Goal: Information Seeking & Learning: Learn about a topic

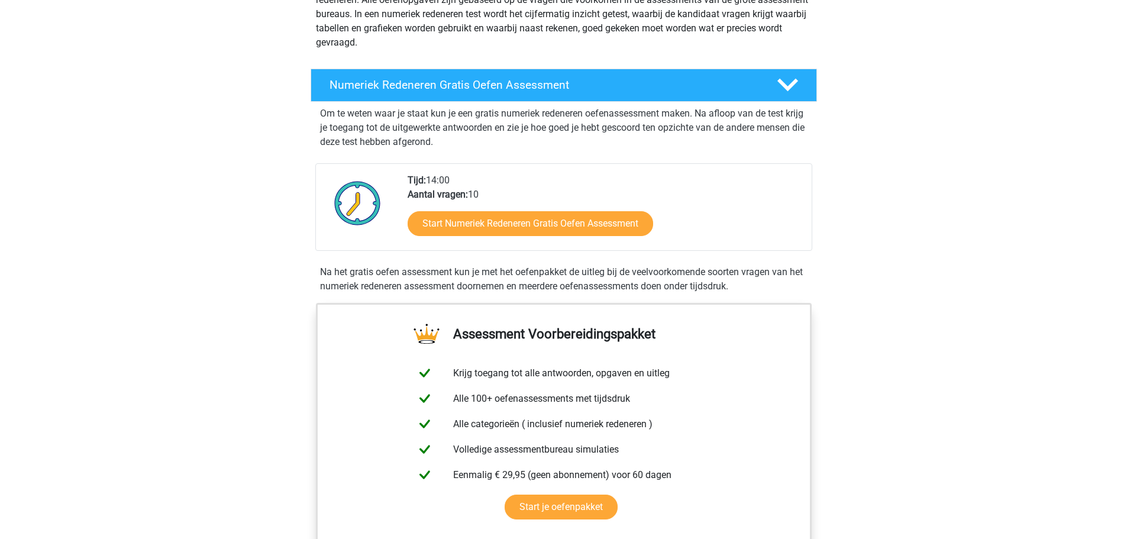
scroll to position [177, 0]
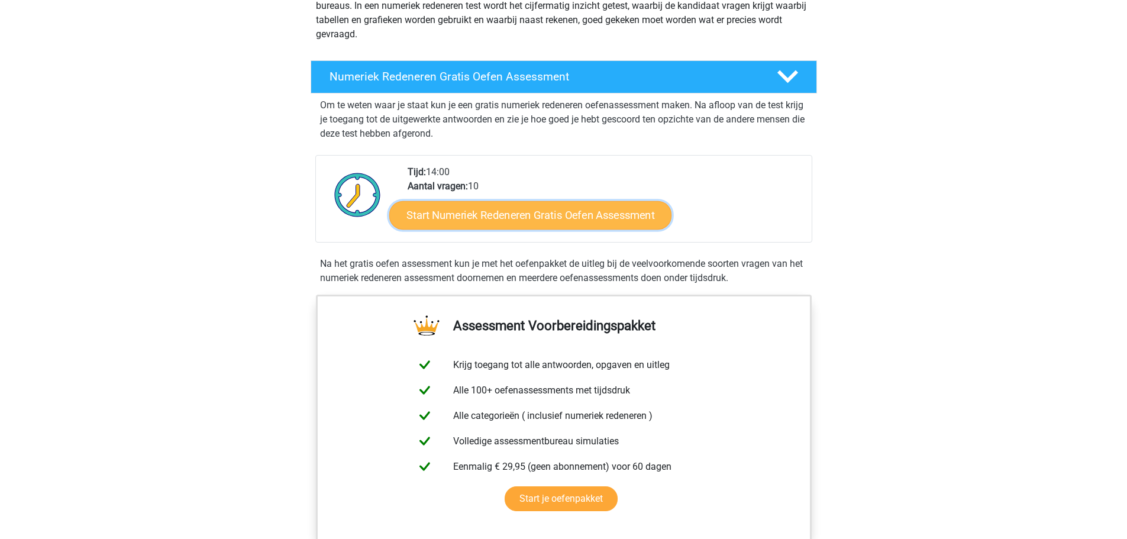
click at [554, 208] on link "Start Numeriek Redeneren Gratis Oefen Assessment" at bounding box center [530, 215] width 282 height 28
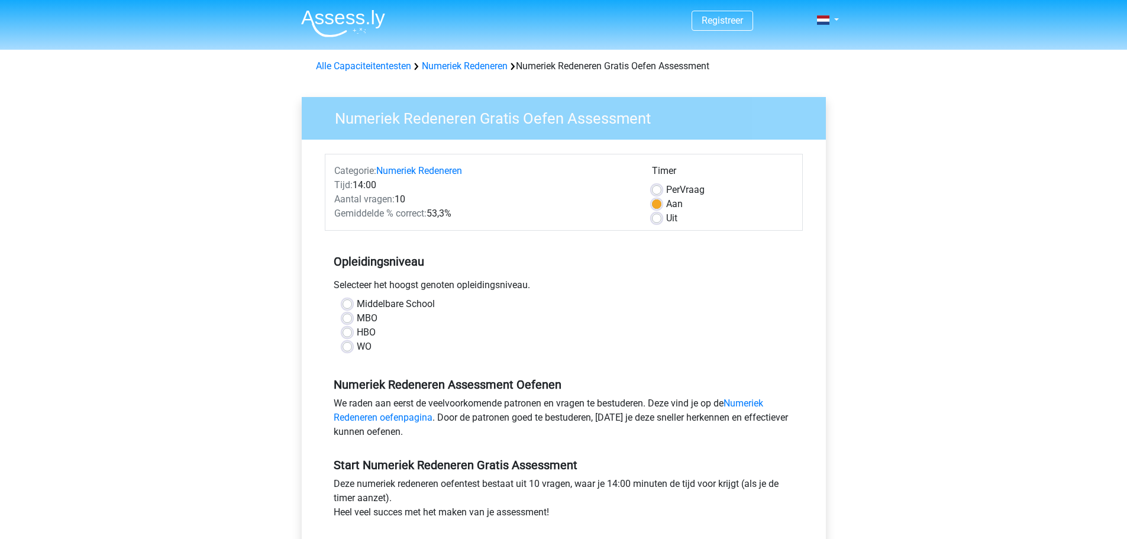
click at [352, 328] on div "HBO" at bounding box center [563, 332] width 442 height 14
click at [357, 331] on label "HBO" at bounding box center [366, 332] width 19 height 14
click at [347, 331] on input "HBO" at bounding box center [346, 331] width 9 height 12
radio input "true"
click at [666, 216] on label "Uit" at bounding box center [671, 218] width 11 height 14
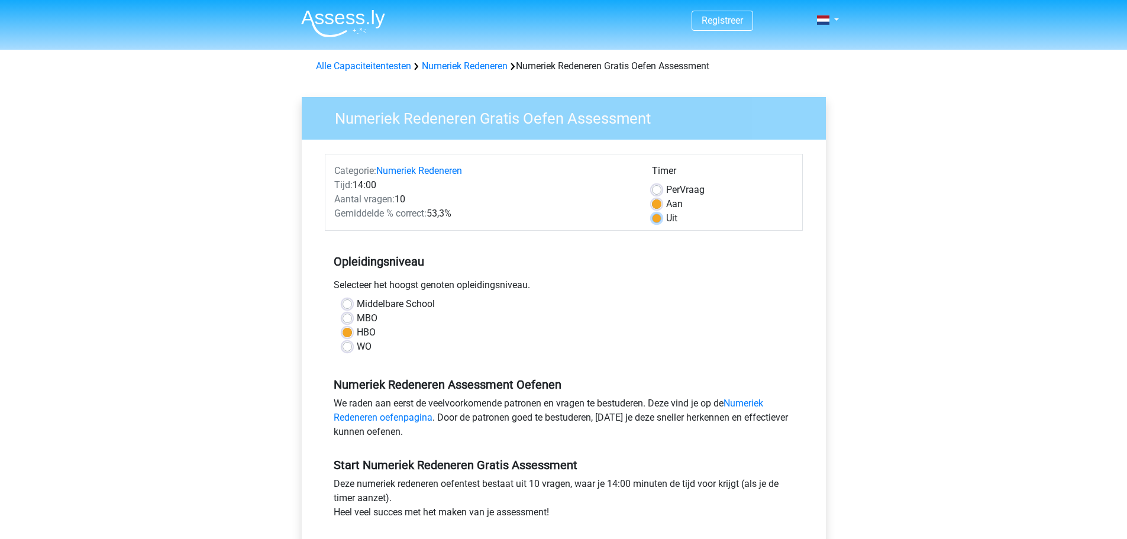
click at [656, 216] on input "Uit" at bounding box center [656, 217] width 9 height 12
radio input "true"
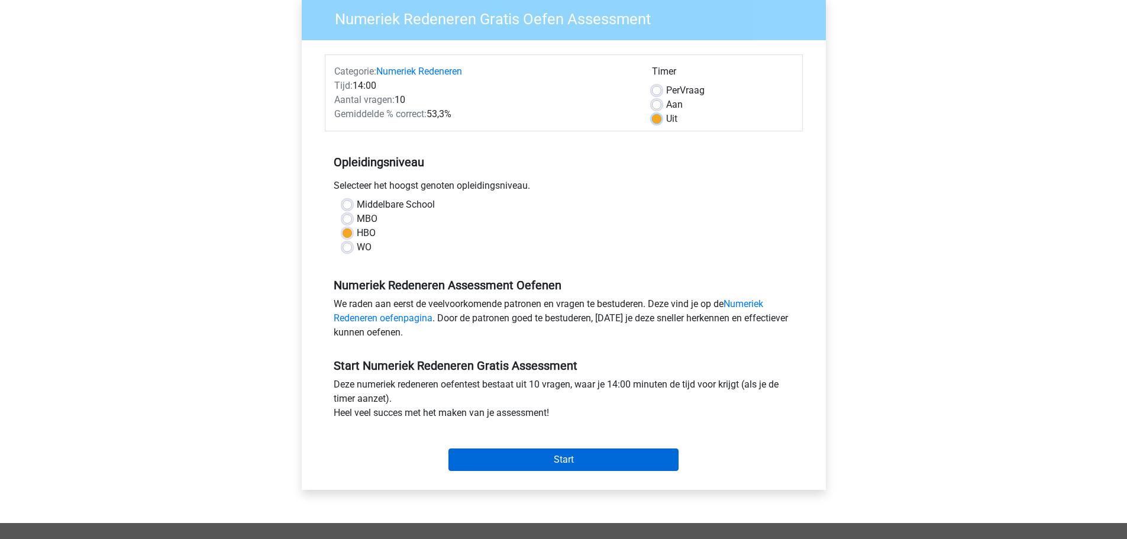
scroll to position [177, 0]
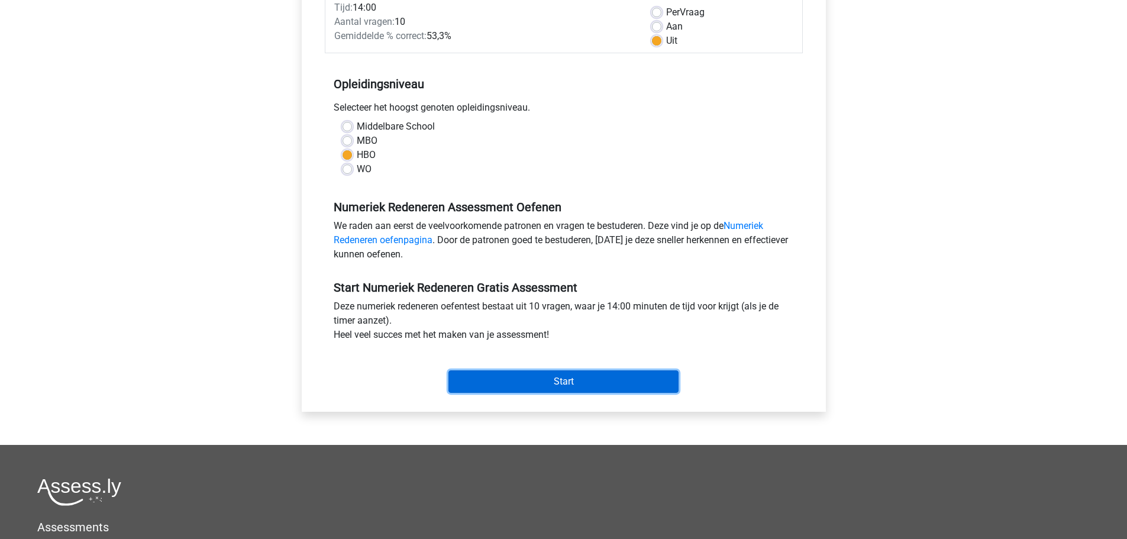
click at [587, 384] on input "Start" at bounding box center [563, 381] width 230 height 22
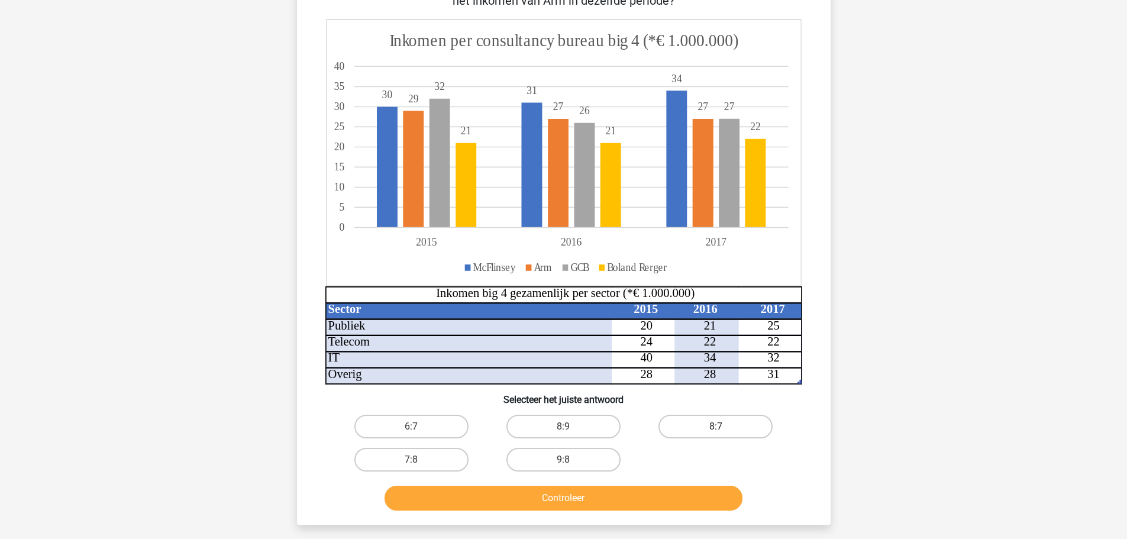
scroll to position [59, 0]
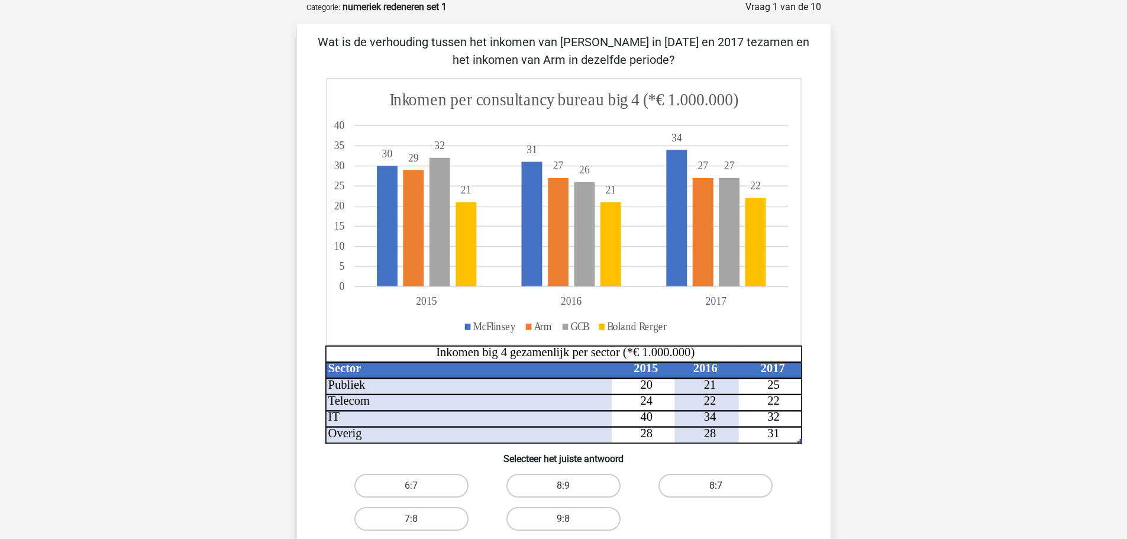
click at [701, 484] on label "8:7" at bounding box center [715, 486] width 114 height 24
click at [716, 486] on input "8:7" at bounding box center [720, 490] width 8 height 8
radio input "true"
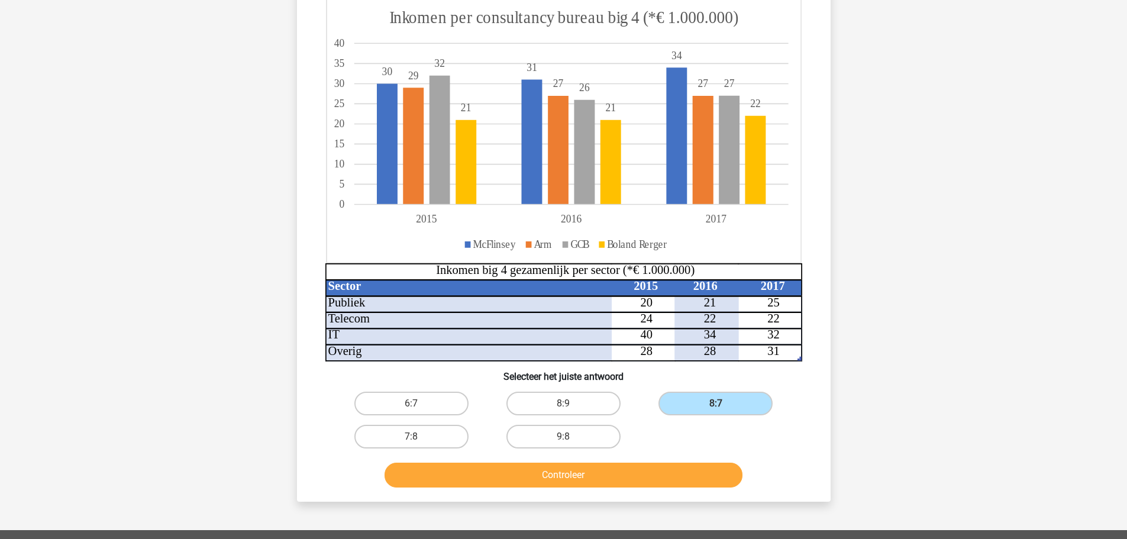
scroll to position [296, 0]
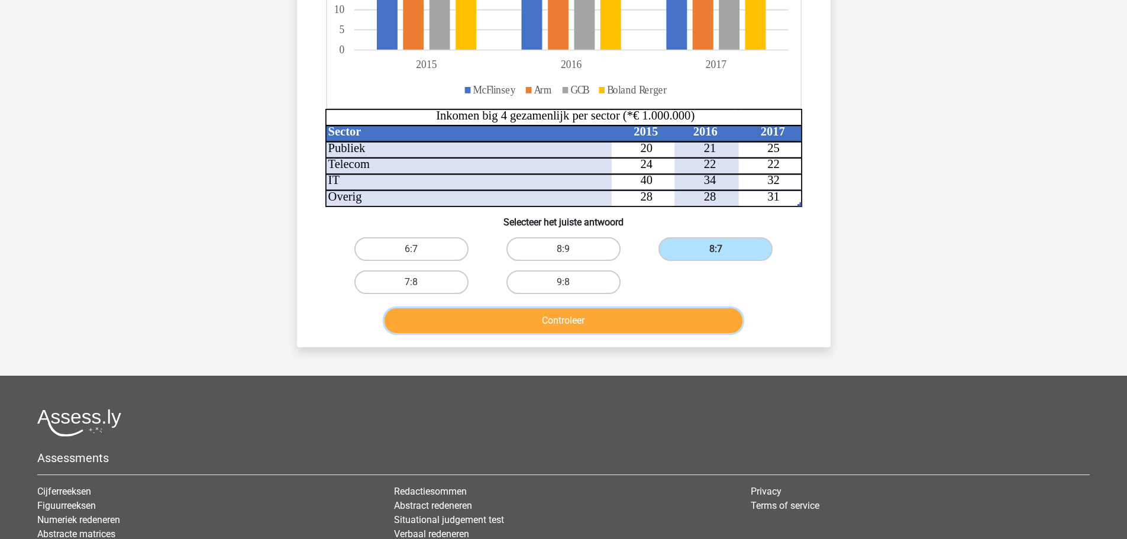
click at [611, 318] on button "Controleer" at bounding box center [563, 320] width 358 height 25
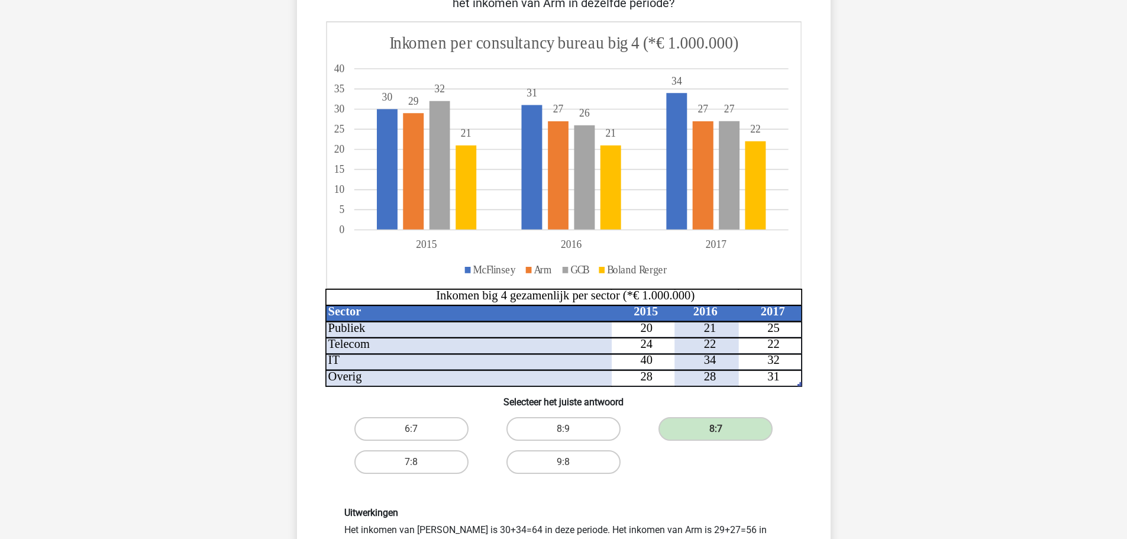
scroll to position [177, 0]
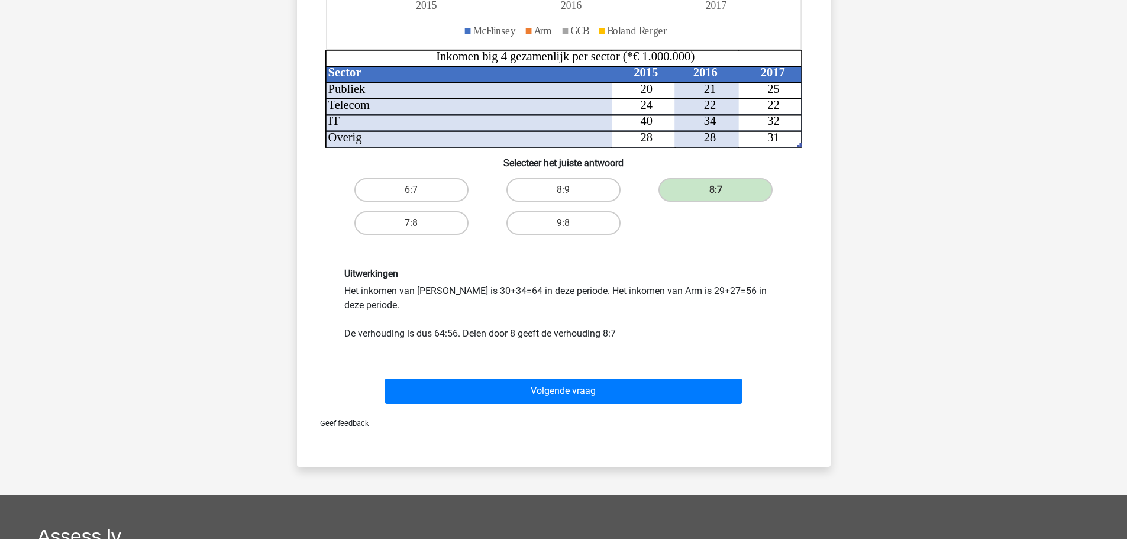
click at [639, 370] on div "Volgende vraag" at bounding box center [564, 388] width 496 height 39
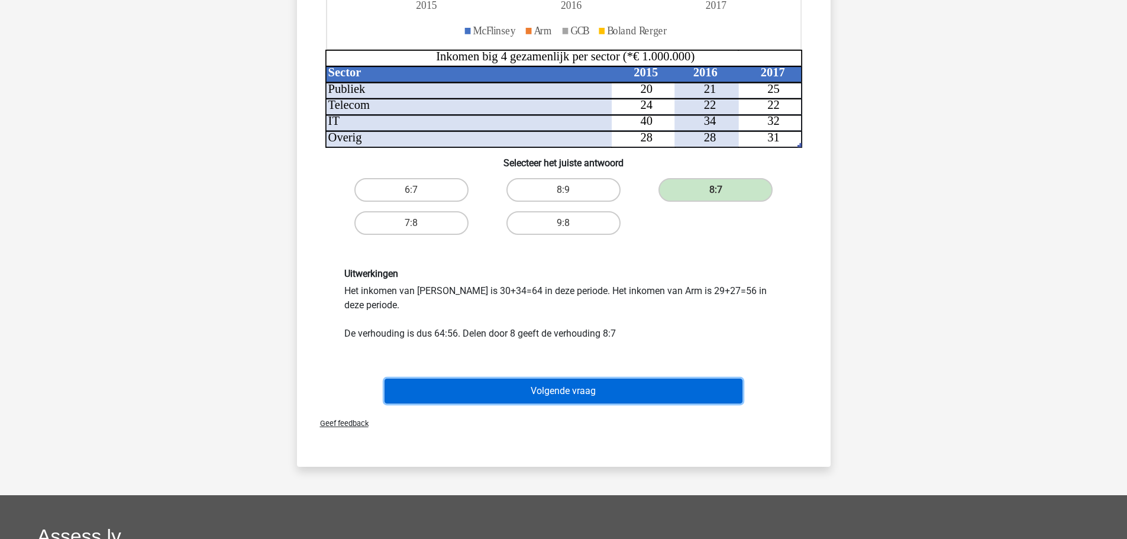
click at [637, 399] on button "Volgende vraag" at bounding box center [563, 391] width 358 height 25
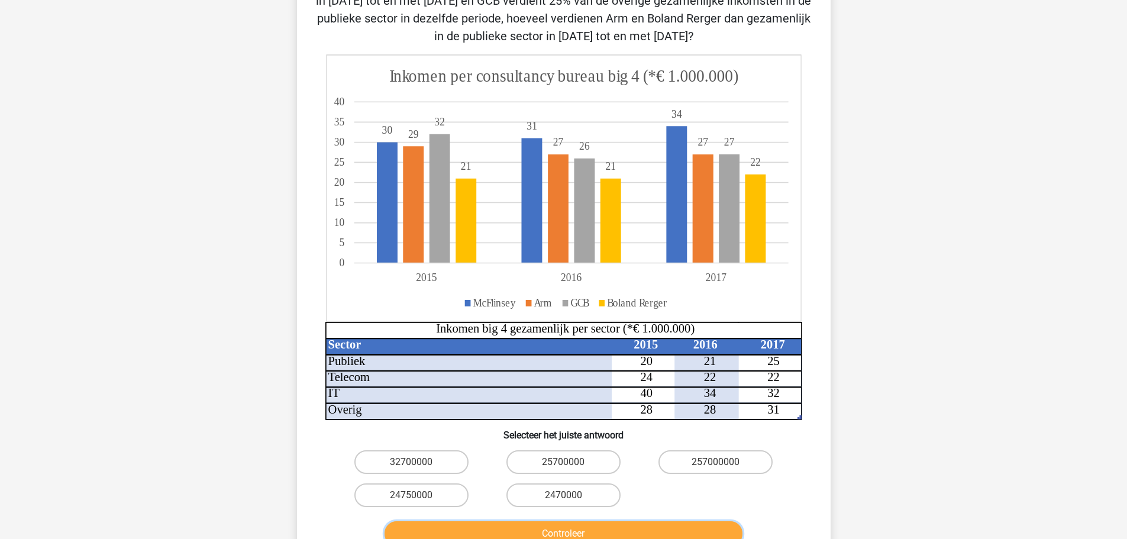
scroll to position [296, 0]
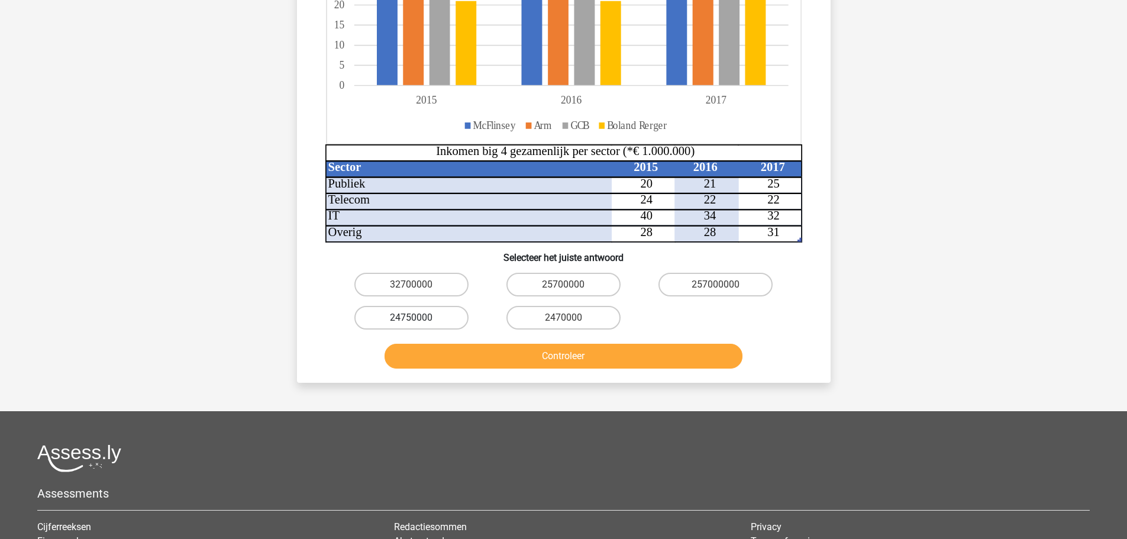
click at [432, 321] on label "24750000" at bounding box center [411, 318] width 114 height 24
click at [419, 321] on input "24750000" at bounding box center [415, 322] width 8 height 8
radio input "true"
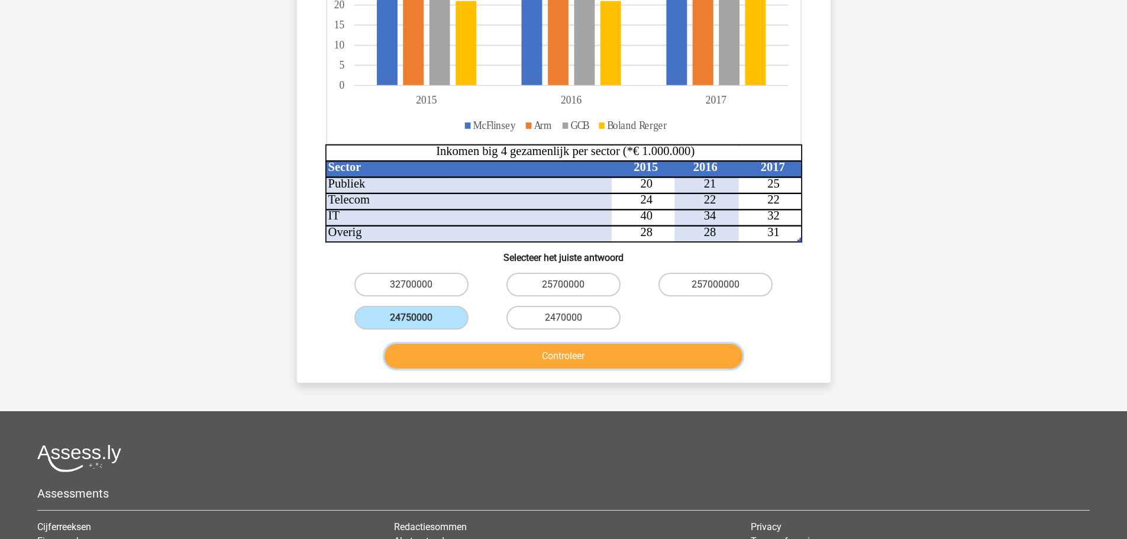
click at [438, 352] on button "Controleer" at bounding box center [563, 356] width 358 height 25
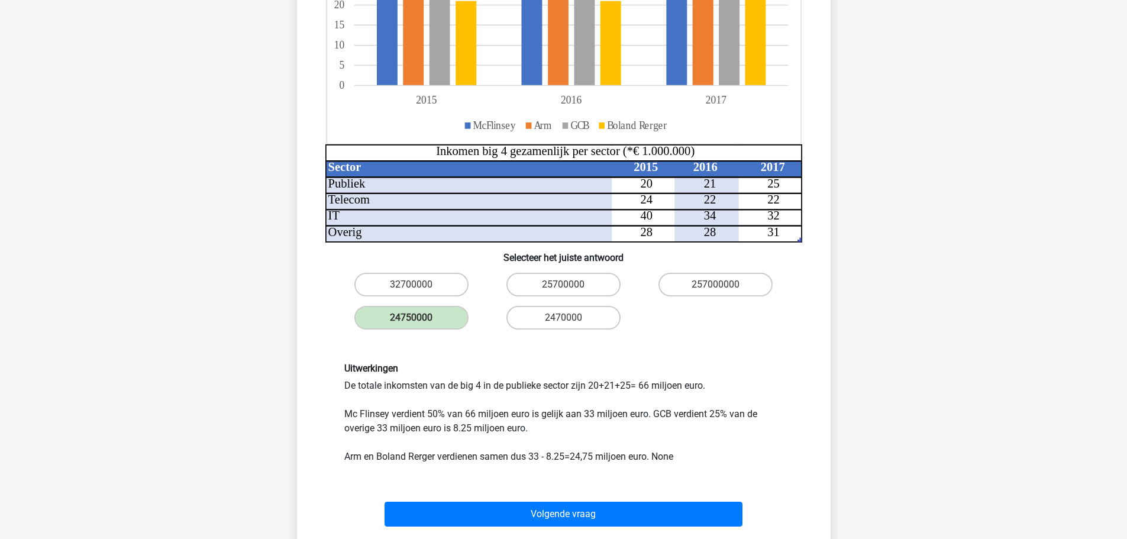
scroll to position [355, 0]
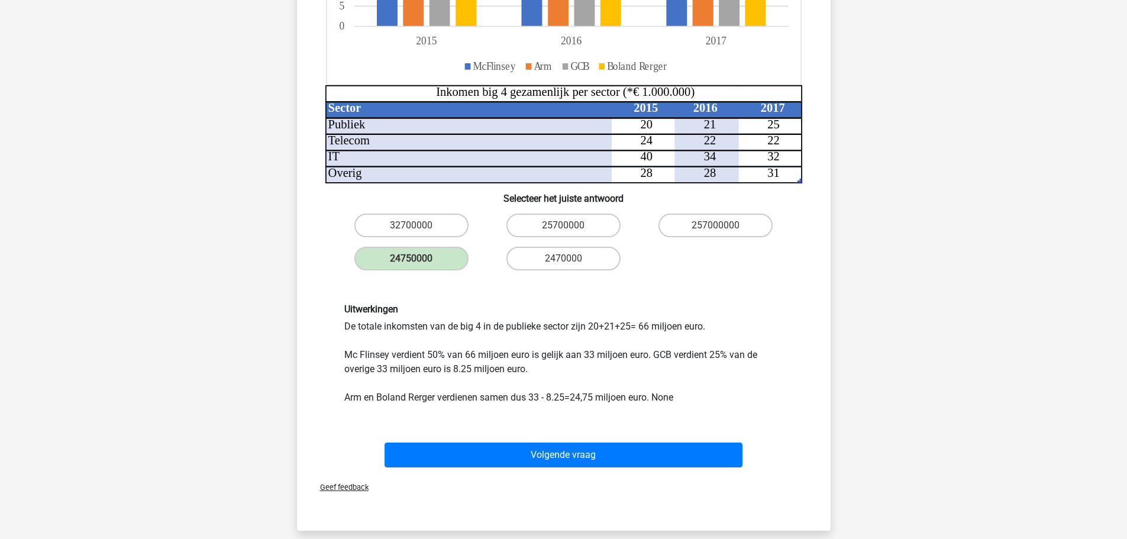
click at [563, 379] on div "Uitwerkingen De totale inkomsten van de big 4 in de publieke sector zijn 20+21+…" at bounding box center [563, 353] width 457 height 101
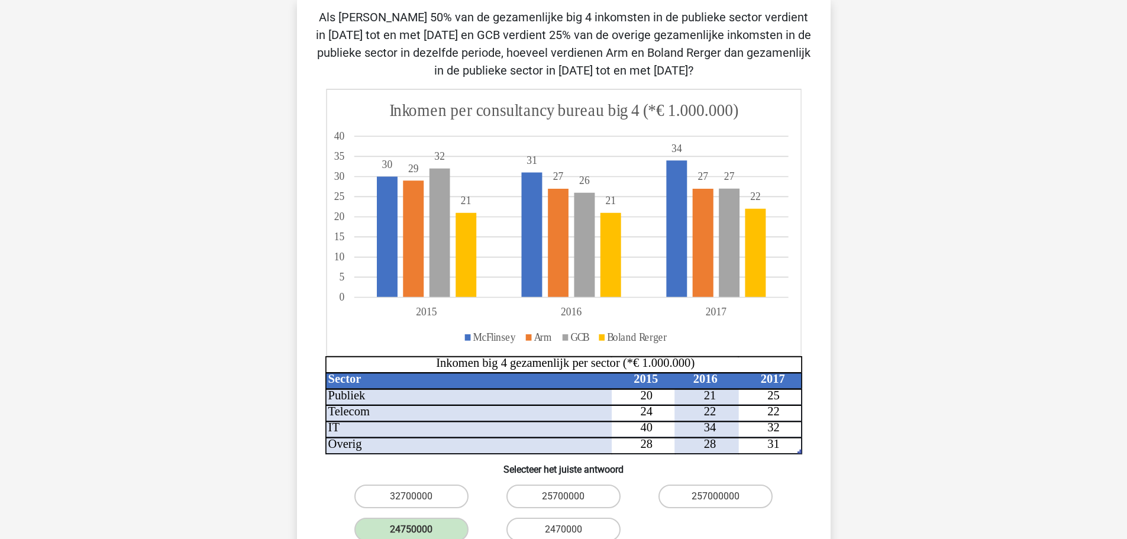
scroll to position [0, 0]
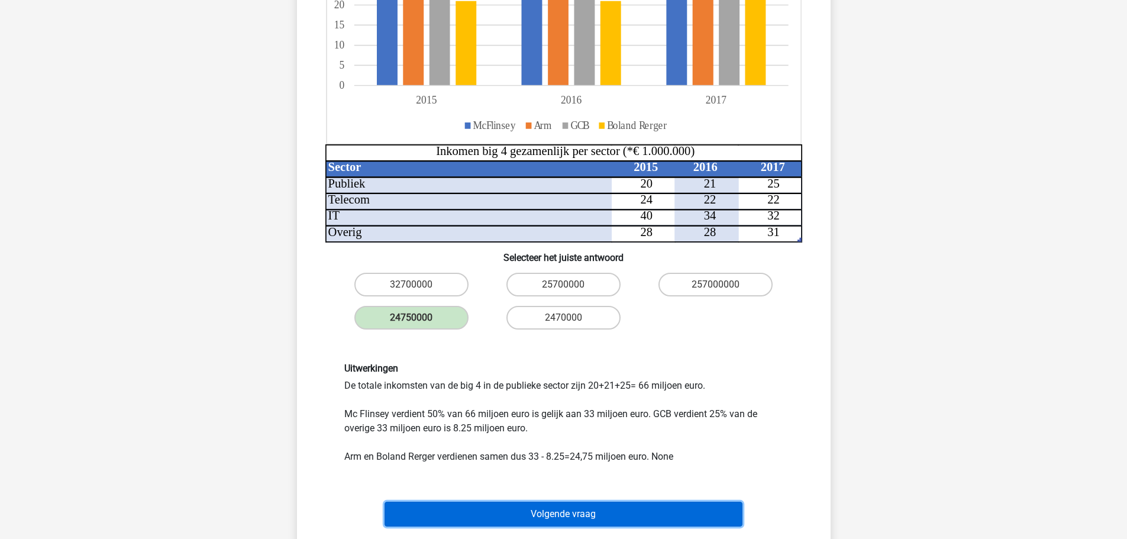
click at [674, 502] on button "Volgende vraag" at bounding box center [563, 514] width 358 height 25
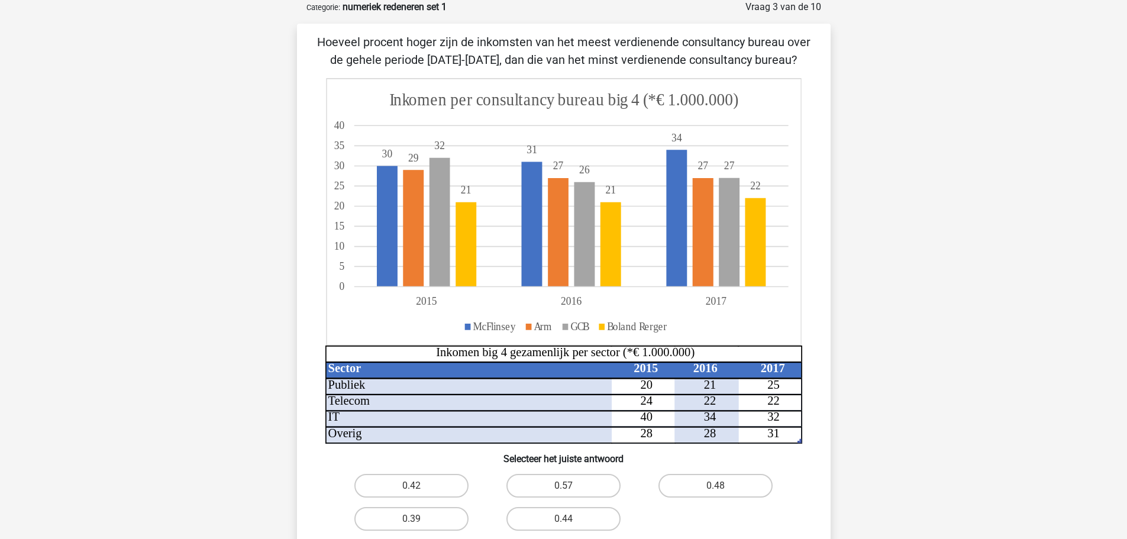
scroll to position [118, 0]
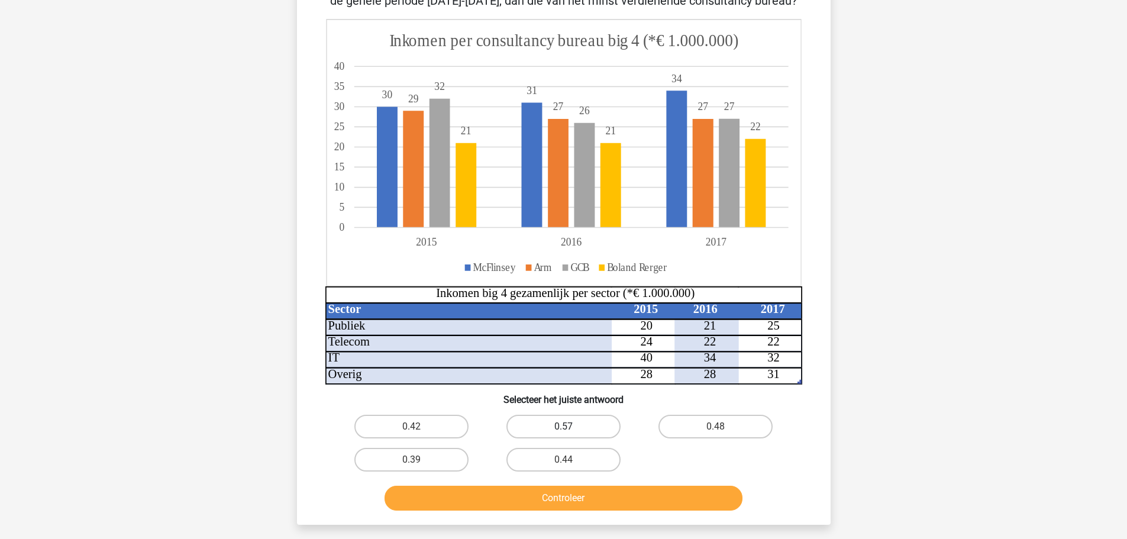
click at [578, 437] on label "0.57" at bounding box center [563, 427] width 114 height 24
click at [571, 434] on input "0.57" at bounding box center [567, 430] width 8 height 8
radio input "true"
click at [579, 504] on button "Controleer" at bounding box center [563, 498] width 358 height 25
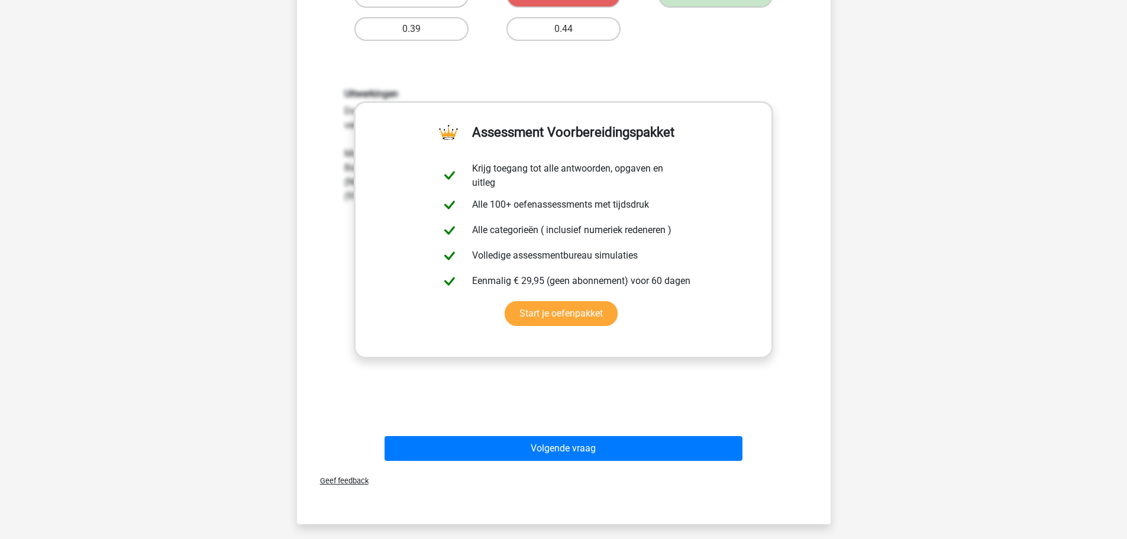
scroll to position [591, 0]
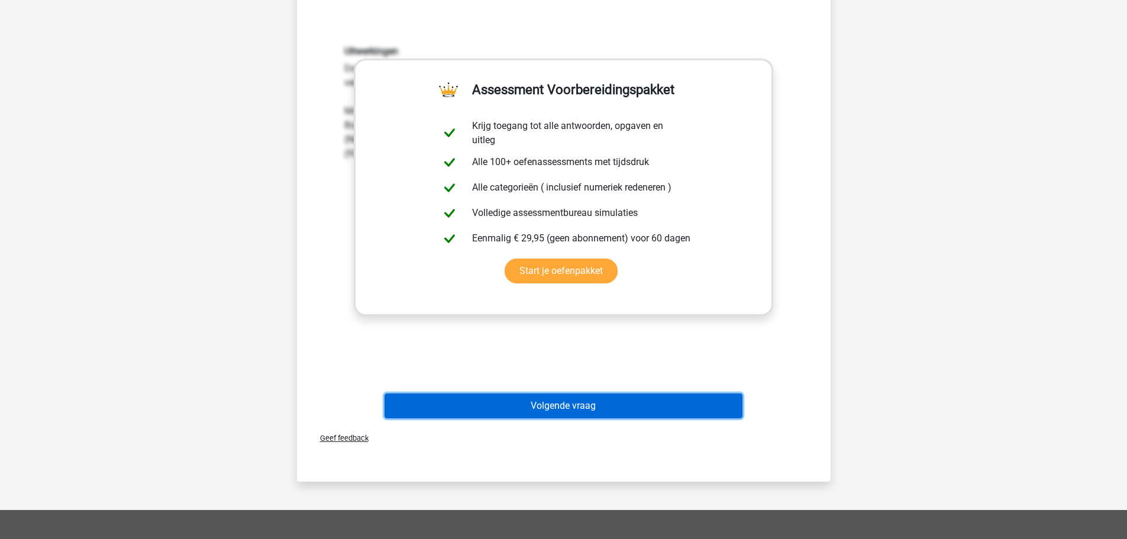
click at [713, 397] on button "Volgende vraag" at bounding box center [563, 405] width 358 height 25
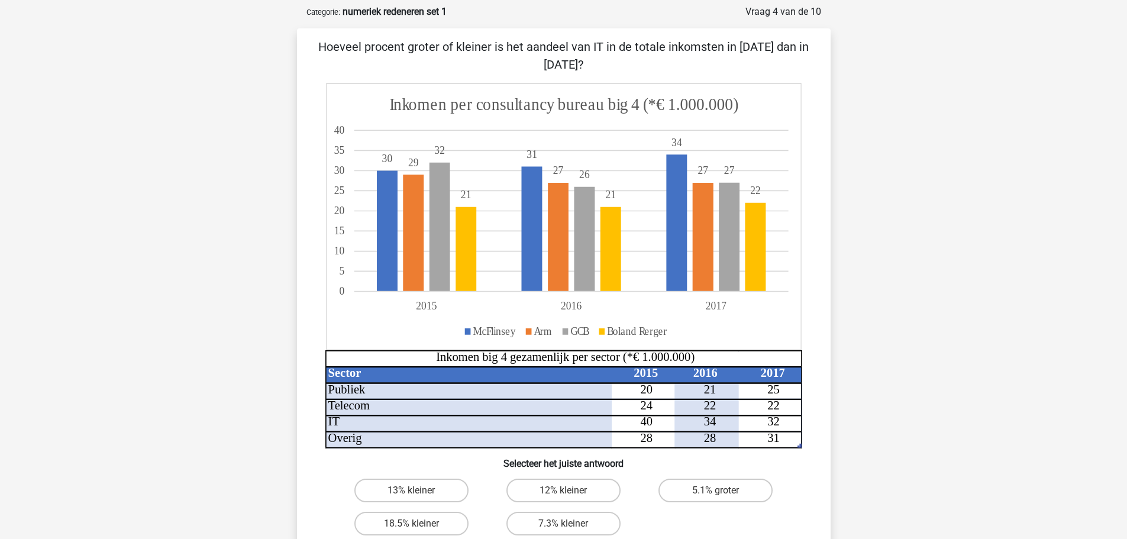
scroll to position [118, 0]
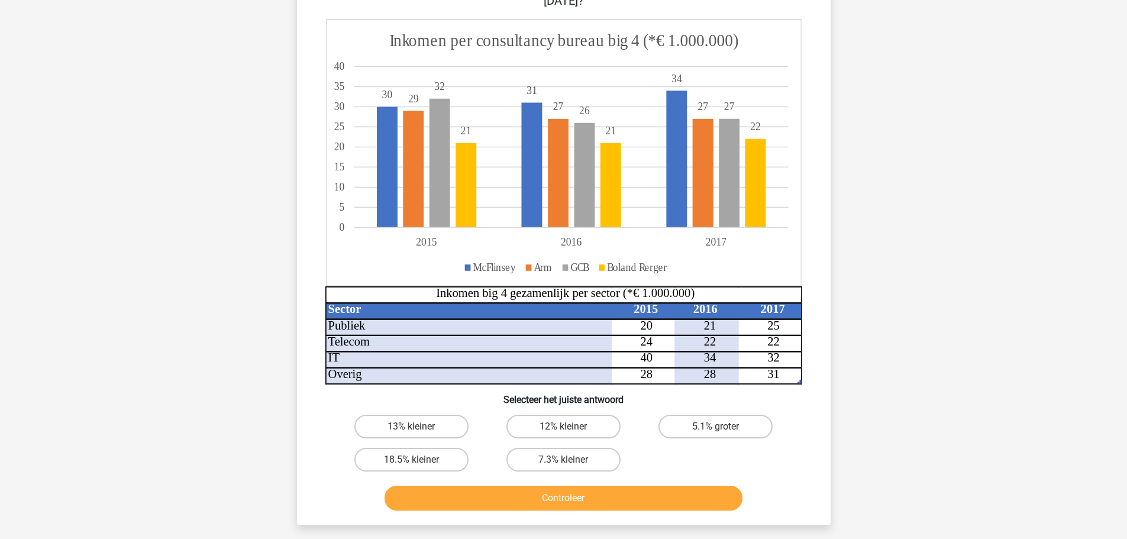
click at [518, 355] on icon at bounding box center [531, 352] width 413 height 66
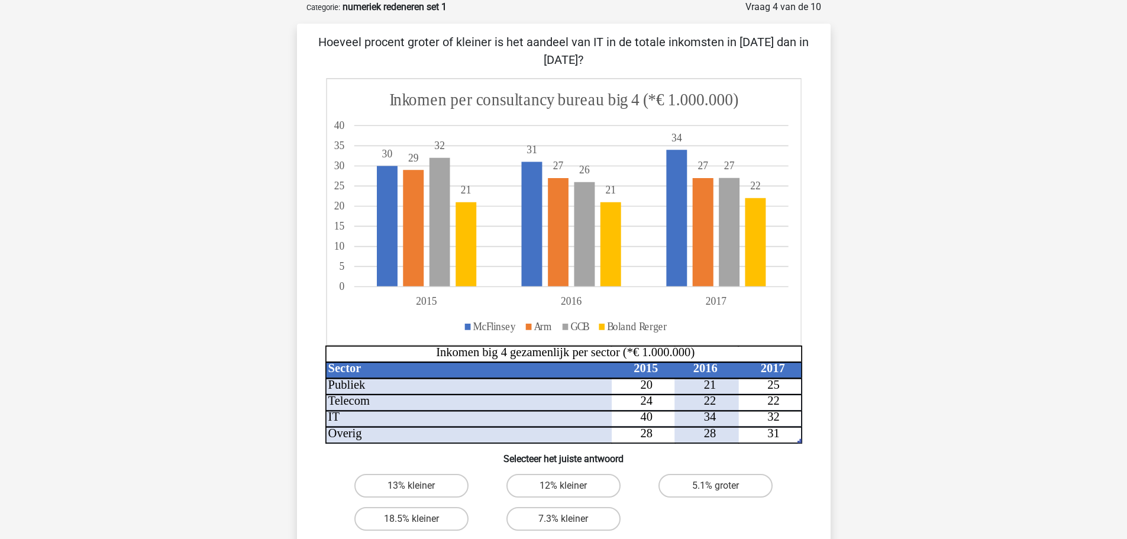
scroll to position [177, 0]
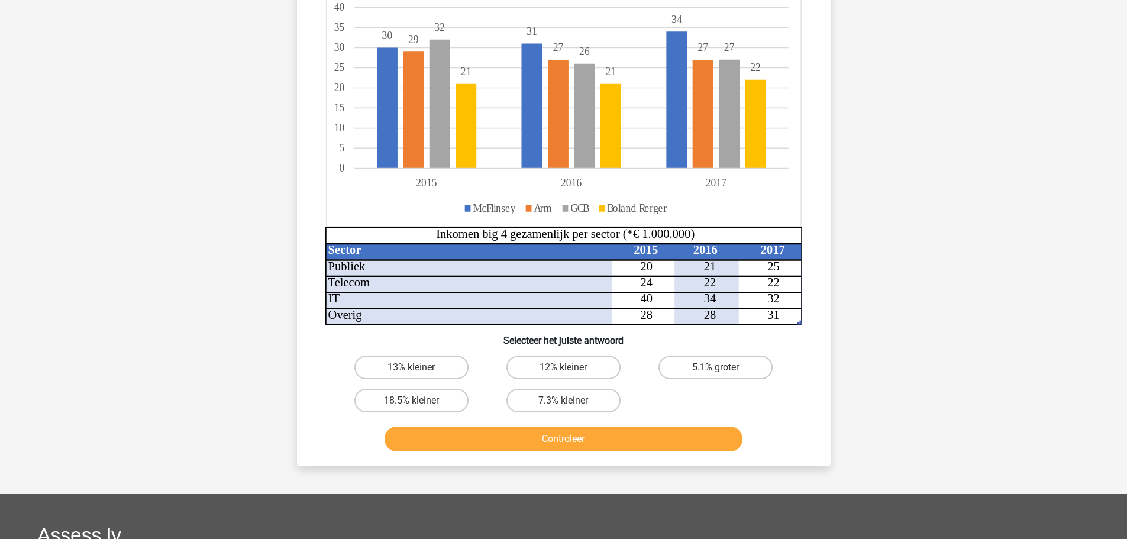
click at [672, 399] on div "13% kleiner 12% kleiner 5.1% groter 18.5% kleiner 7.3% kleiner" at bounding box center [563, 384] width 457 height 66
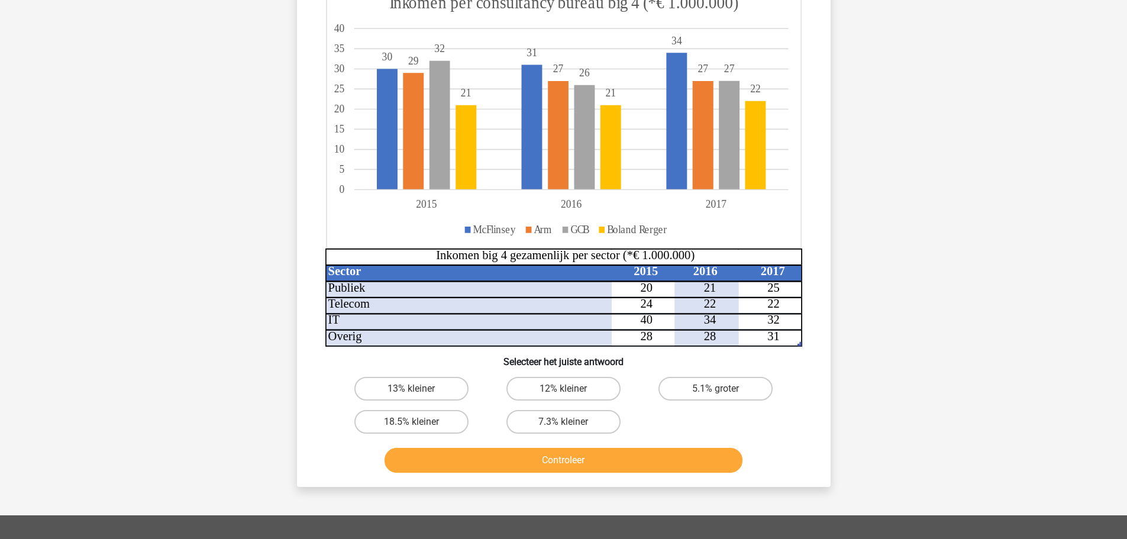
scroll to position [118, 0]
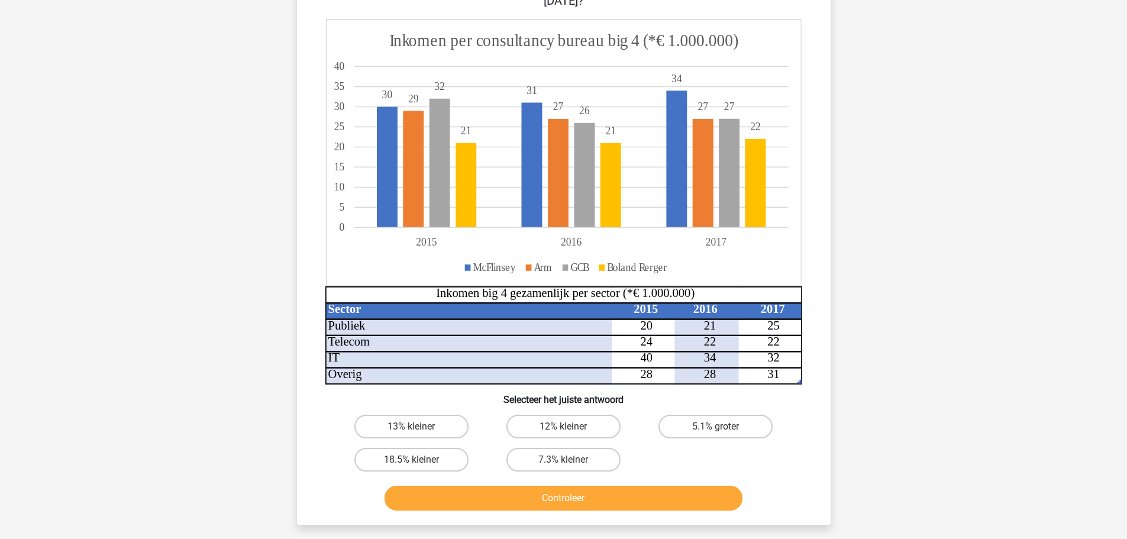
click at [568, 426] on label "12% kleiner" at bounding box center [563, 427] width 114 height 24
click at [568, 426] on input "12% kleiner" at bounding box center [567, 430] width 8 height 8
radio input "true"
click at [568, 498] on button "Controleer" at bounding box center [563, 498] width 358 height 25
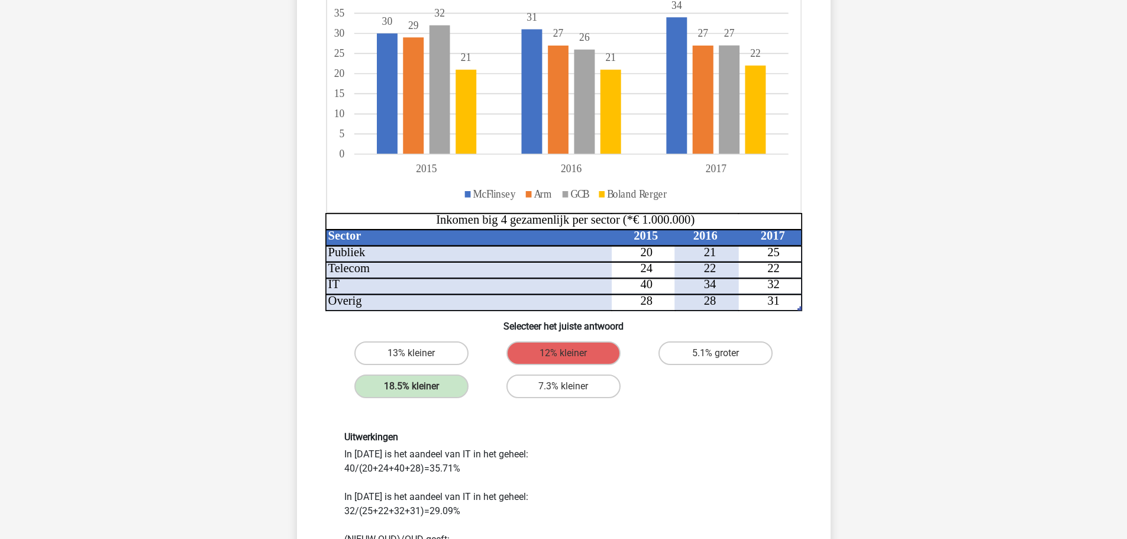
scroll to position [296, 0]
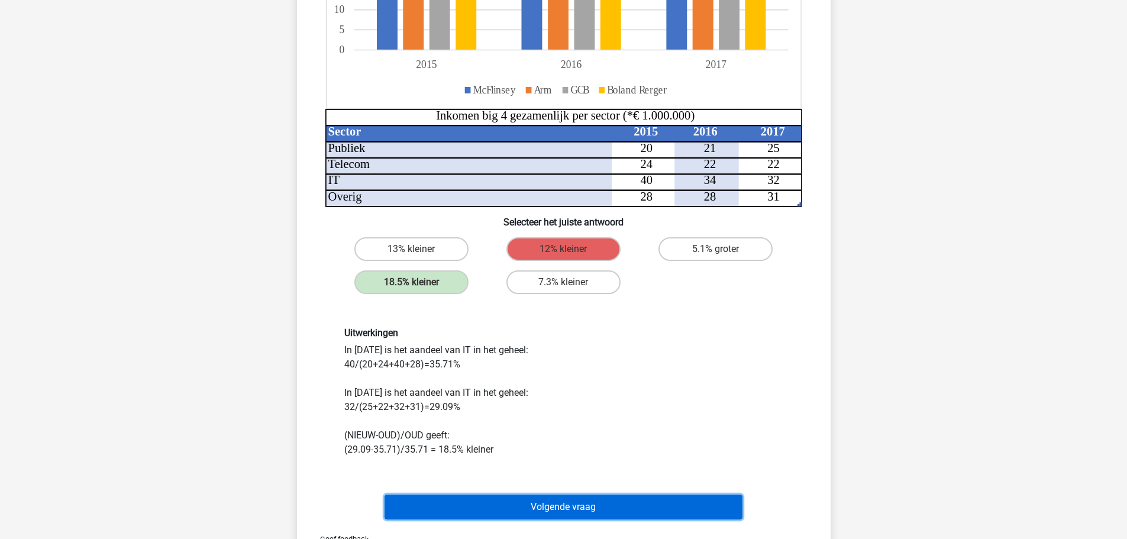
click at [642, 497] on button "Volgende vraag" at bounding box center [563, 506] width 358 height 25
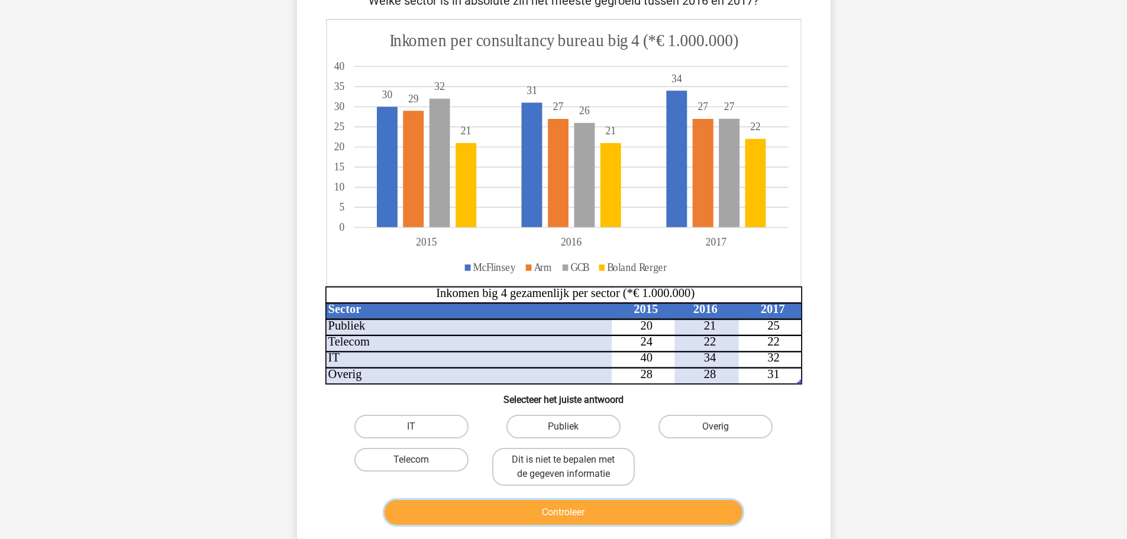
scroll to position [118, 0]
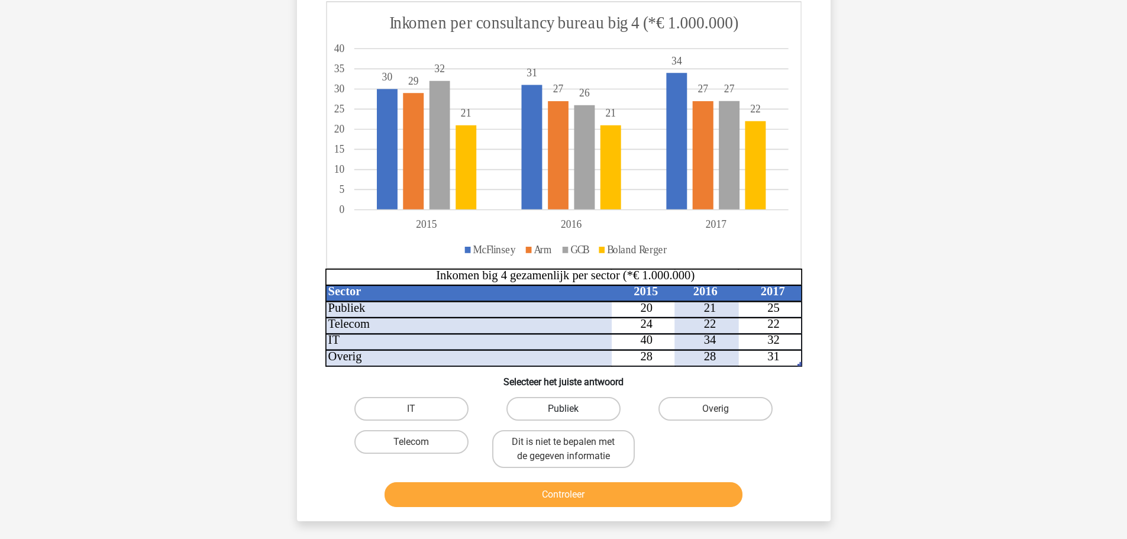
click at [591, 407] on label "Publiek" at bounding box center [563, 409] width 114 height 24
click at [571, 409] on input "Publiek" at bounding box center [567, 413] width 8 height 8
radio input "true"
click at [661, 500] on button "Controleer" at bounding box center [563, 494] width 358 height 25
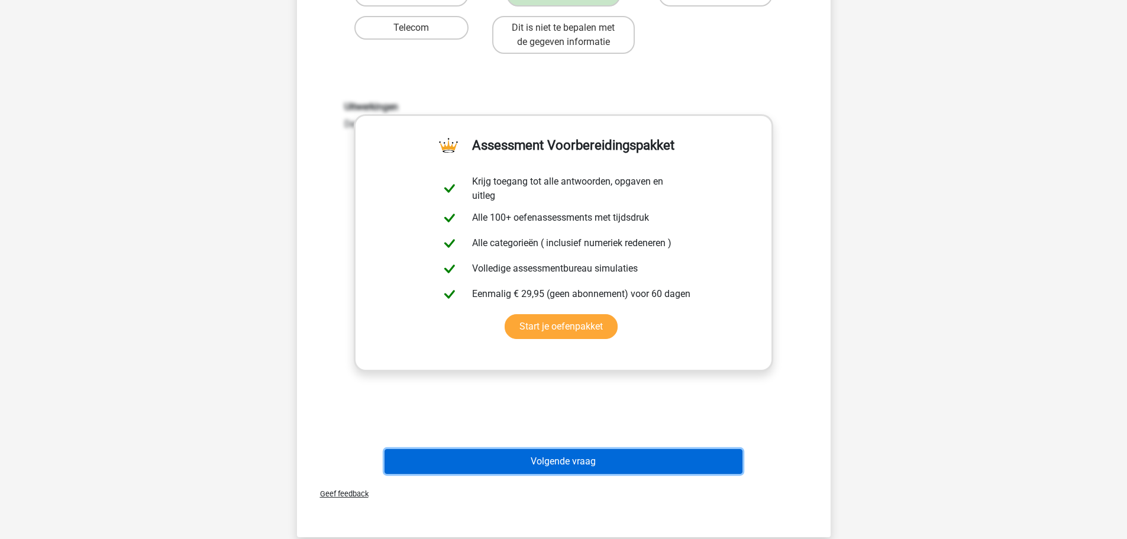
click at [632, 458] on button "Volgende vraag" at bounding box center [563, 461] width 358 height 25
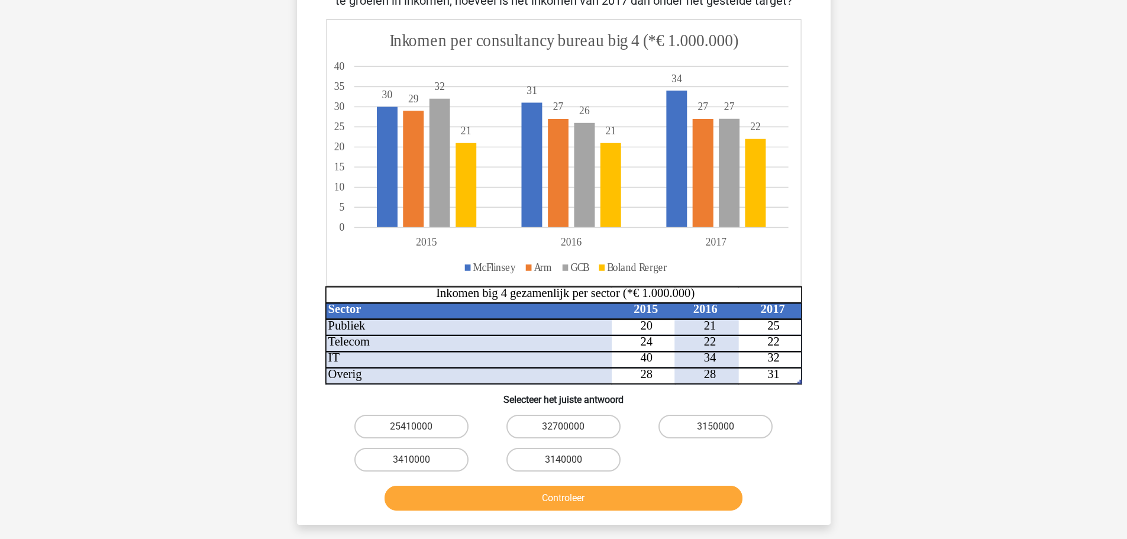
scroll to position [59, 0]
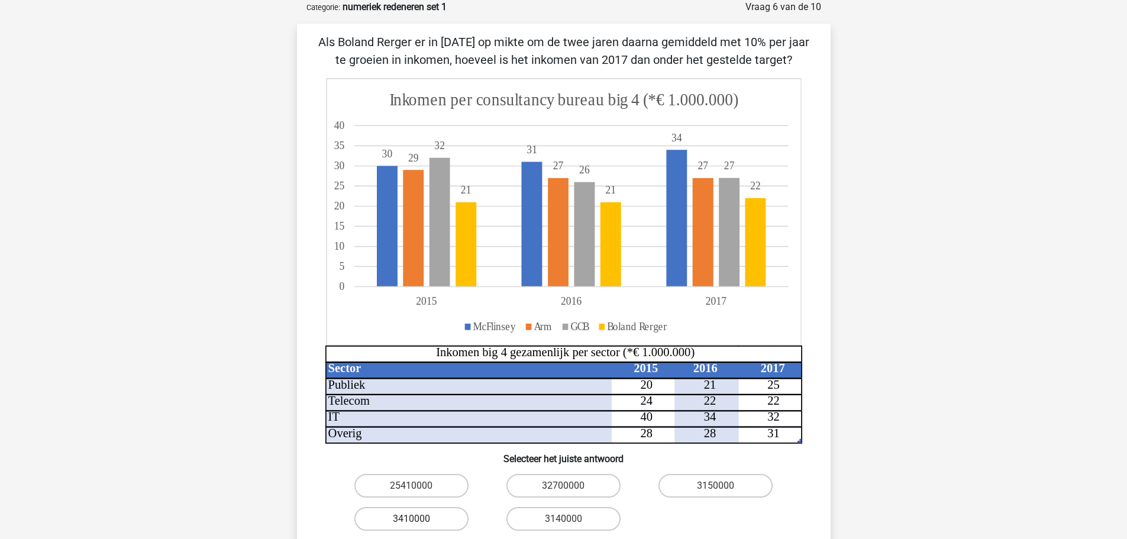
click at [442, 516] on label "3410000" at bounding box center [411, 519] width 114 height 24
click at [419, 519] on input "3410000" at bounding box center [415, 523] width 8 height 8
radio input "true"
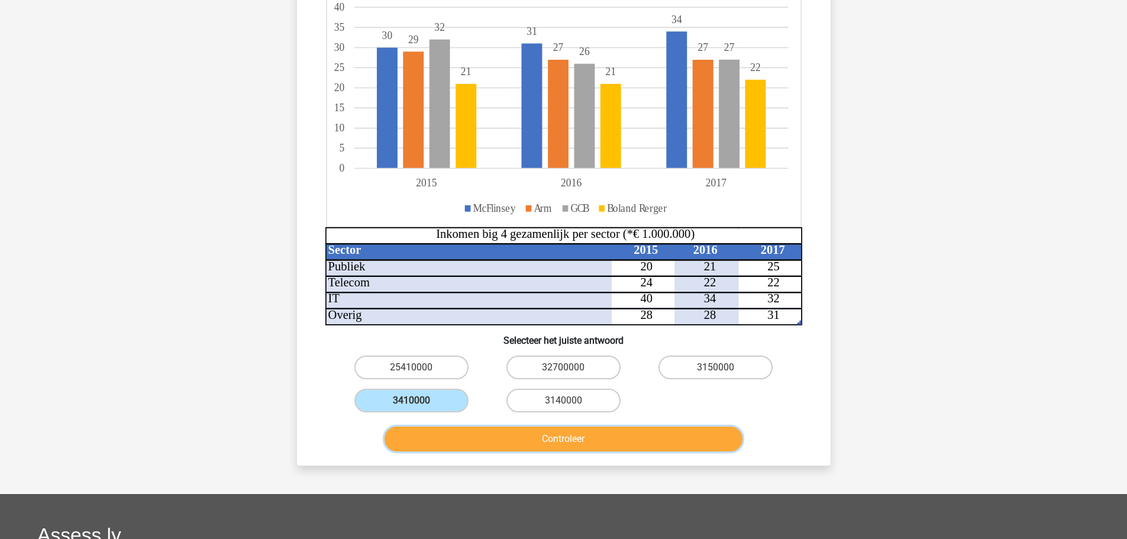
click at [547, 435] on button "Controleer" at bounding box center [563, 438] width 358 height 25
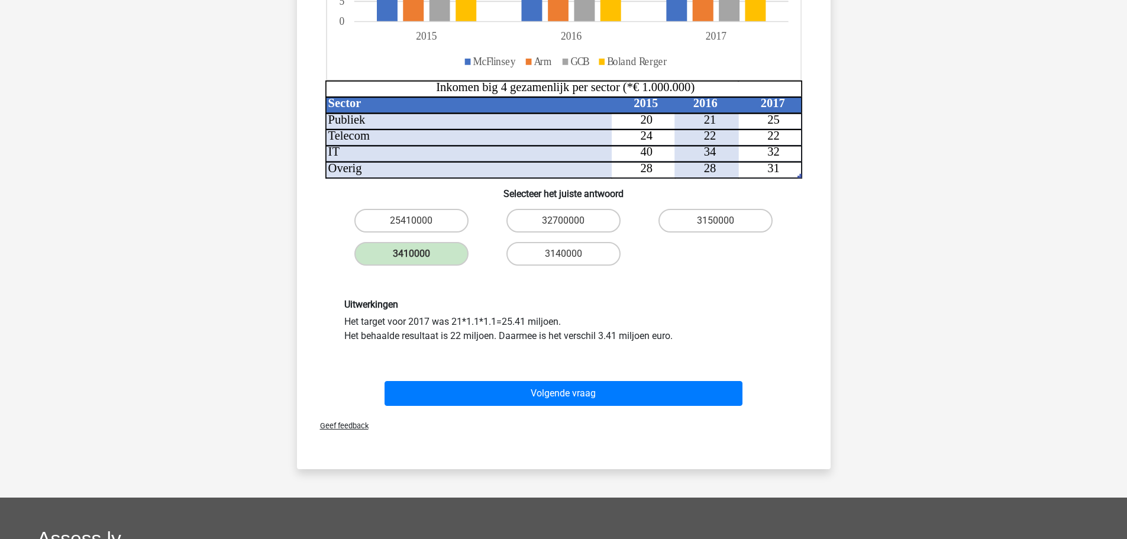
scroll to position [414, 0]
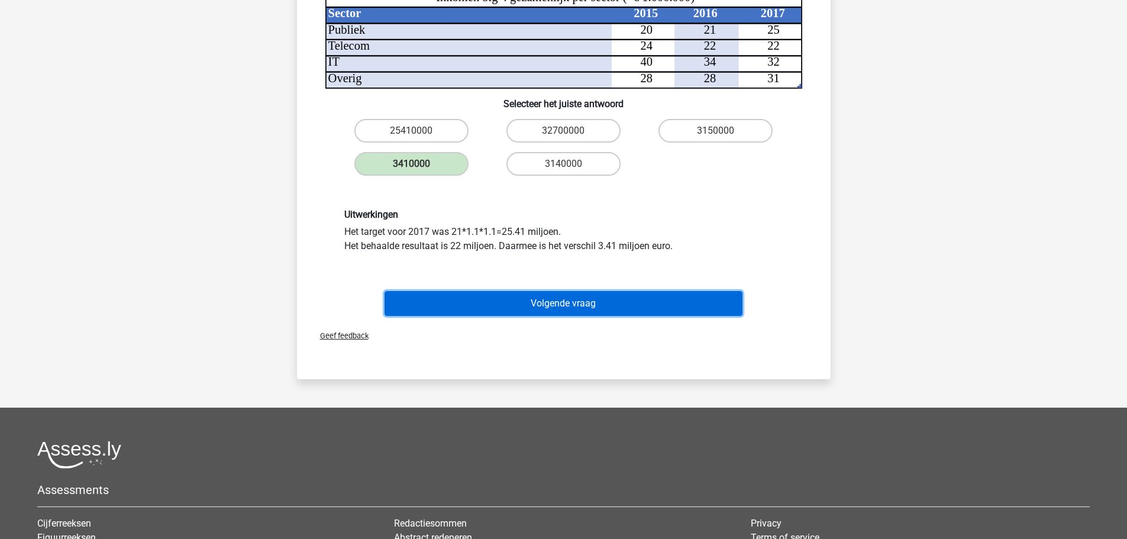
click at [544, 296] on button "Volgende vraag" at bounding box center [563, 303] width 358 height 25
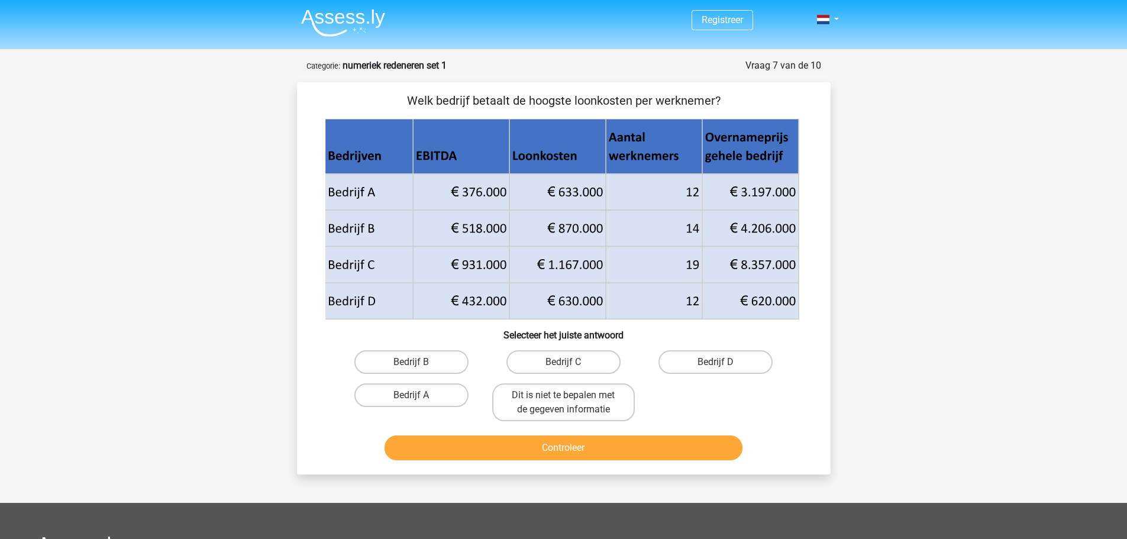
scroll to position [0, 0]
click at [553, 224] on icon at bounding box center [561, 221] width 467 height 176
click at [443, 363] on label "Bedrijf B" at bounding box center [411, 363] width 114 height 24
click at [419, 363] on input "Bedrijf B" at bounding box center [415, 367] width 8 height 8
radio input "true"
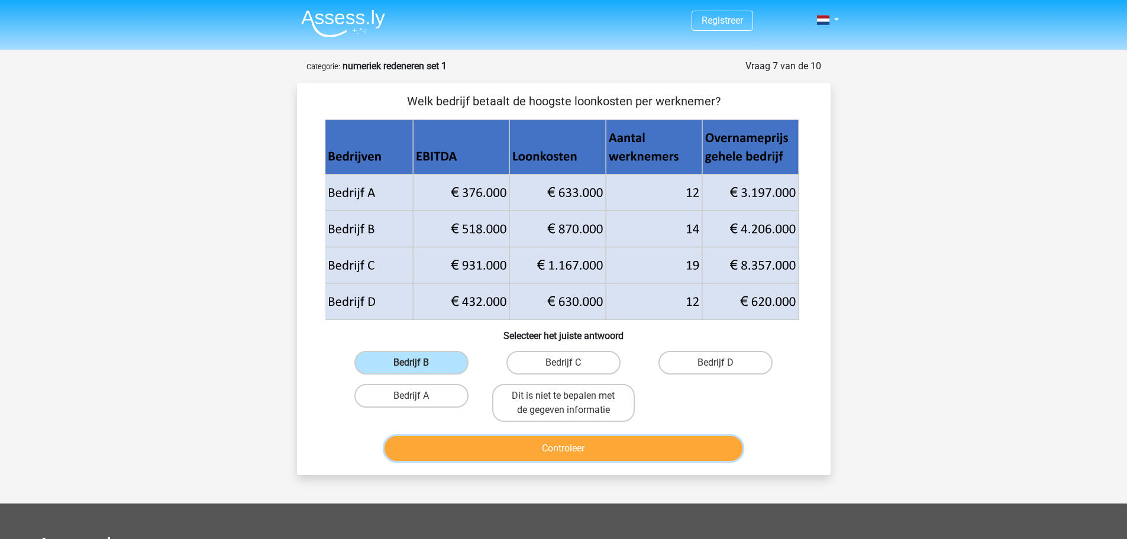
click at [512, 444] on button "Controleer" at bounding box center [563, 448] width 358 height 25
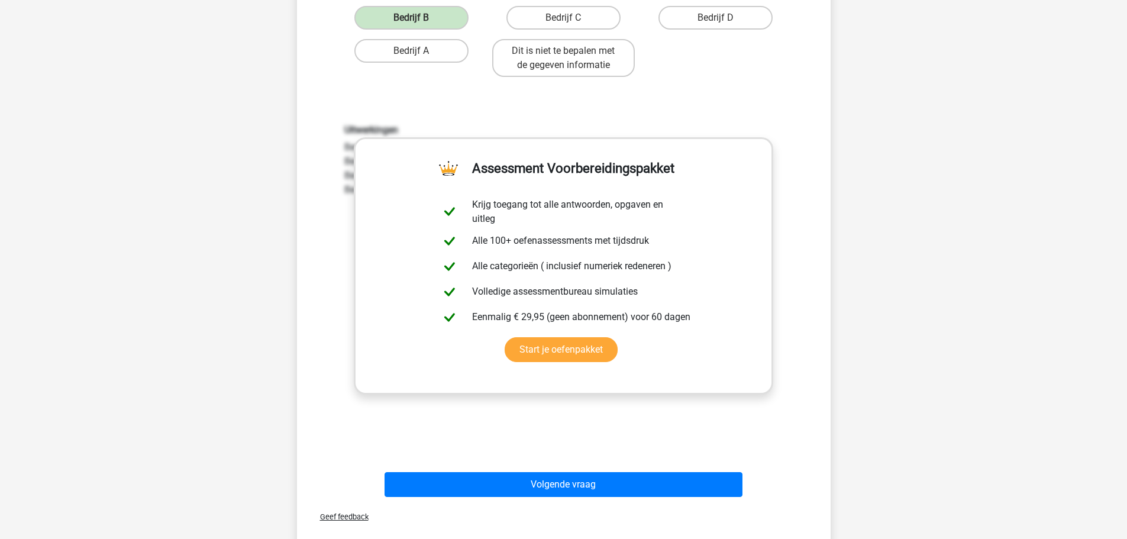
scroll to position [473, 0]
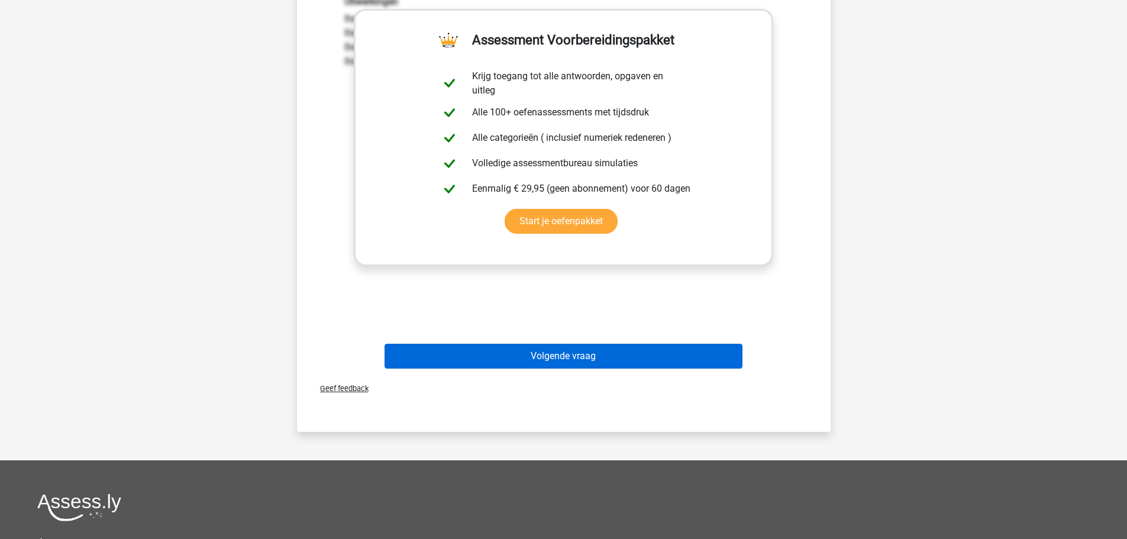
click at [567, 367] on div "Volgende vraag" at bounding box center [563, 359] width 457 height 30
click at [554, 367] on button "Volgende vraag" at bounding box center [563, 356] width 358 height 25
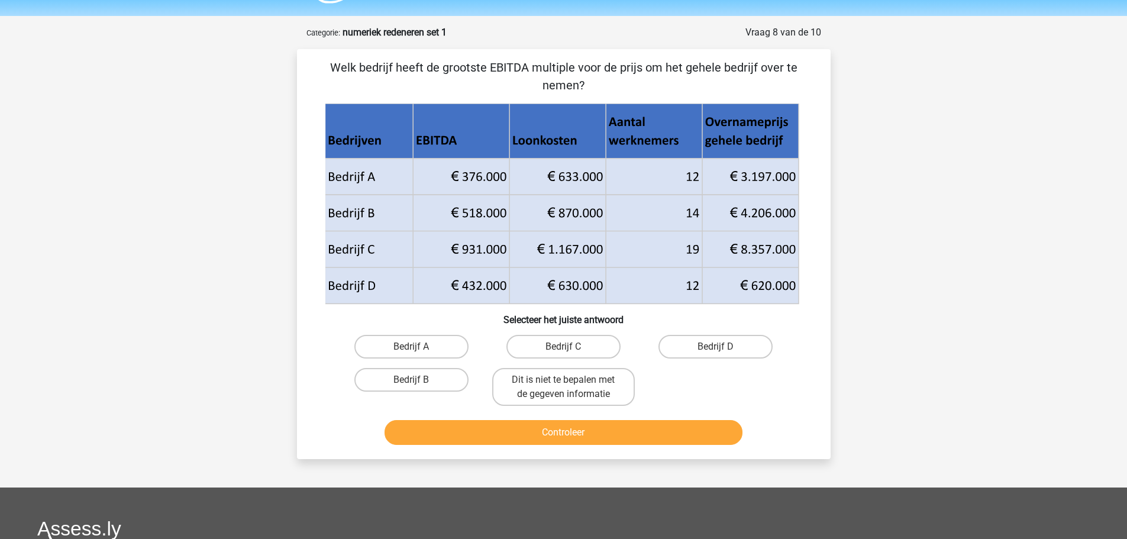
scroll to position [0, 0]
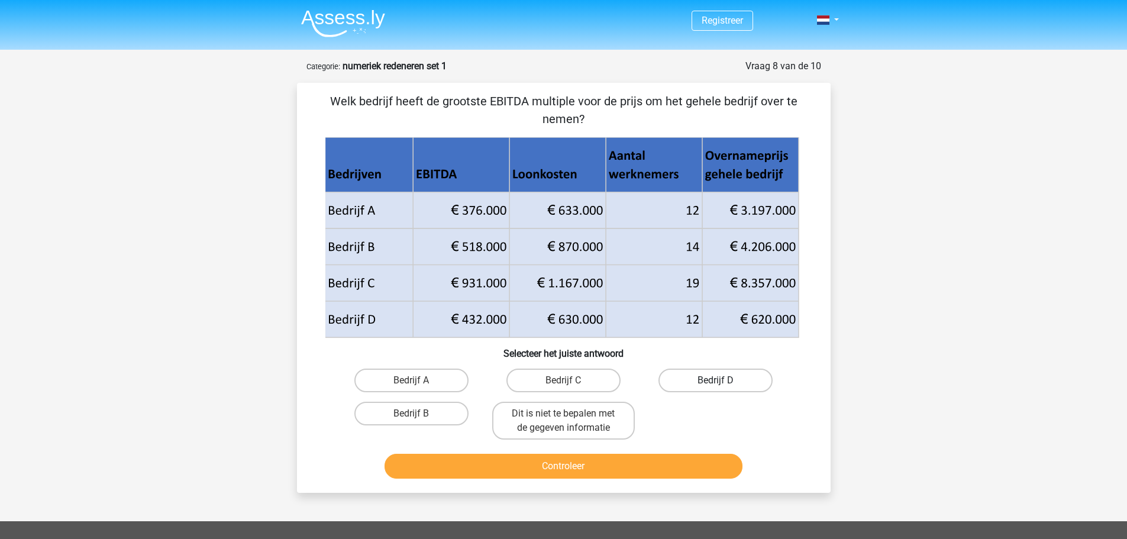
click at [738, 385] on label "Bedrijf D" at bounding box center [715, 380] width 114 height 24
click at [723, 385] on input "Bedrijf D" at bounding box center [720, 384] width 8 height 8
radio input "true"
click at [687, 471] on button "Controleer" at bounding box center [563, 466] width 358 height 25
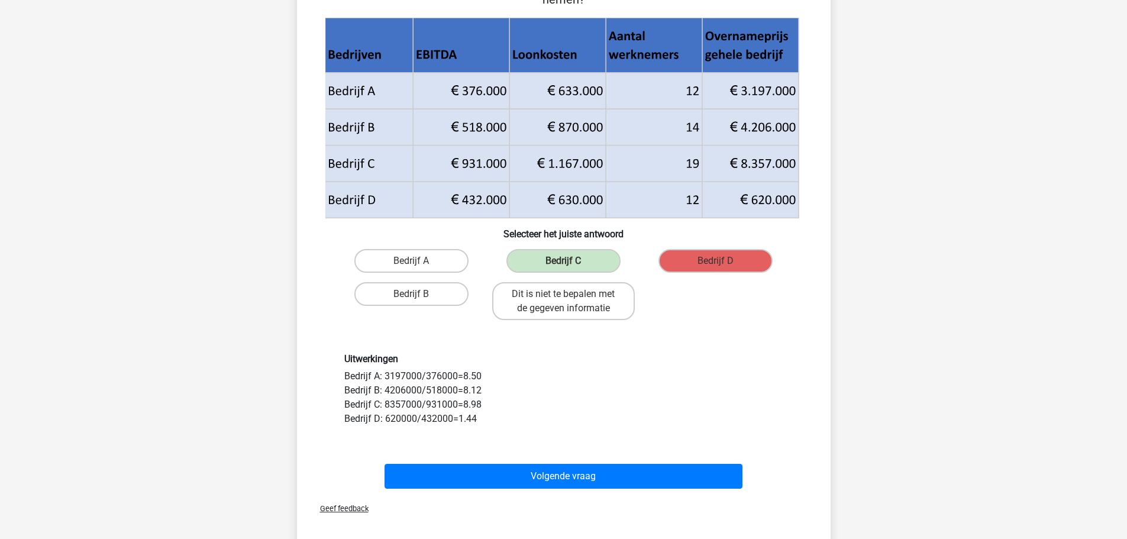
scroll to position [177, 0]
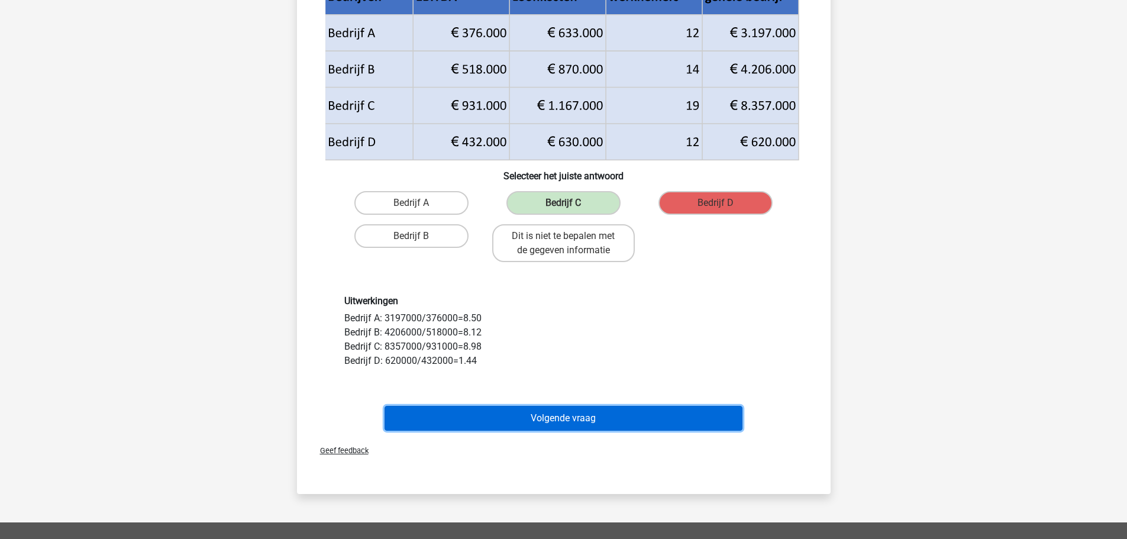
click at [489, 420] on button "Volgende vraag" at bounding box center [563, 418] width 358 height 25
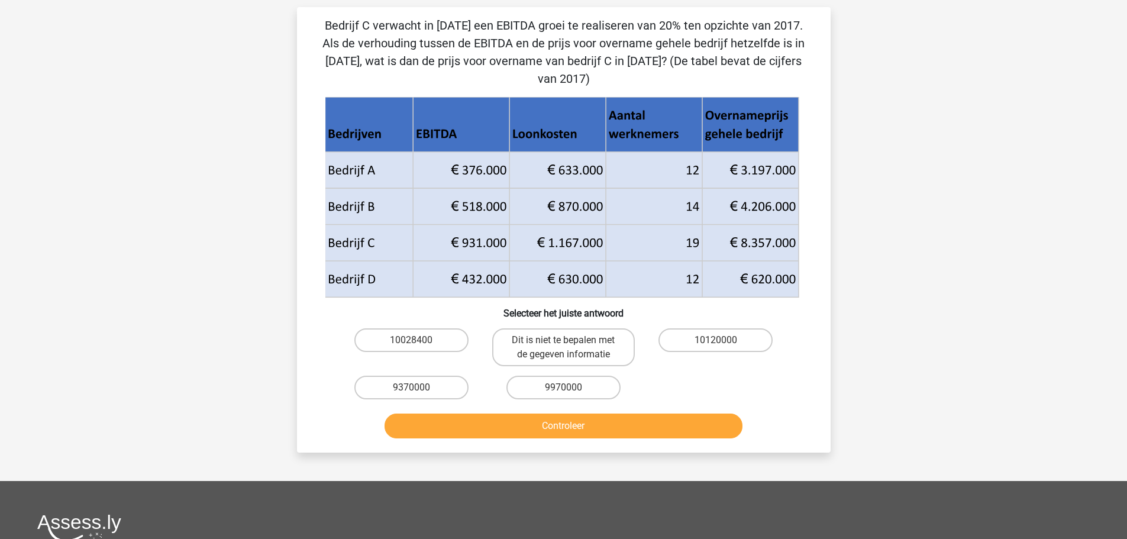
scroll to position [59, 0]
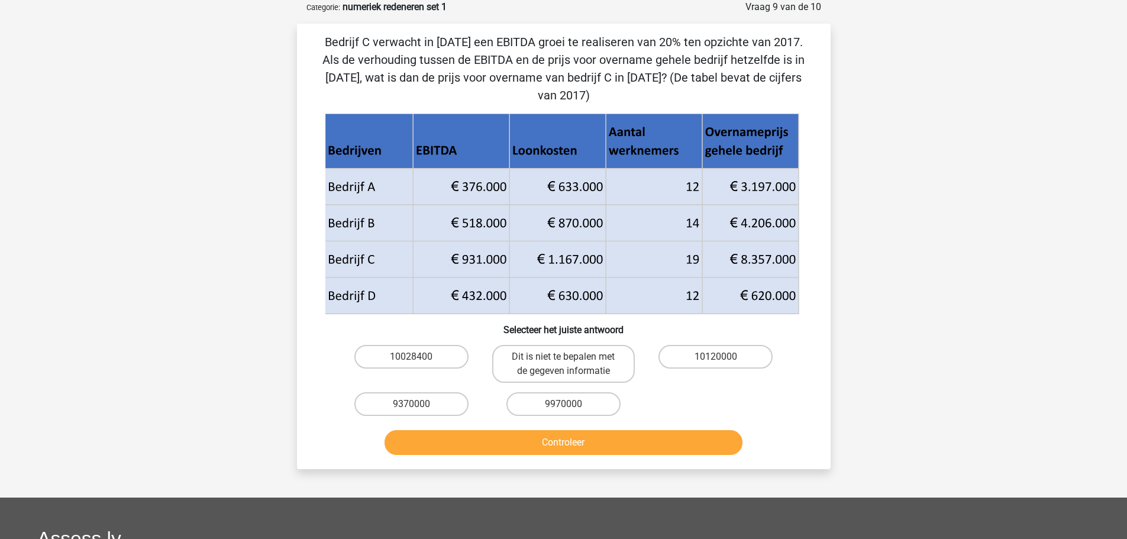
click at [463, 241] on icon at bounding box center [562, 277] width 474 height 73
click at [760, 250] on icon at bounding box center [562, 277] width 474 height 73
click at [722, 243] on icon at bounding box center [562, 277] width 474 height 73
click at [638, 355] on div "Dit is niet te bepalen met de gegeven informatie" at bounding box center [563, 363] width 152 height 47
click at [715, 345] on label "10120000" at bounding box center [715, 357] width 114 height 24
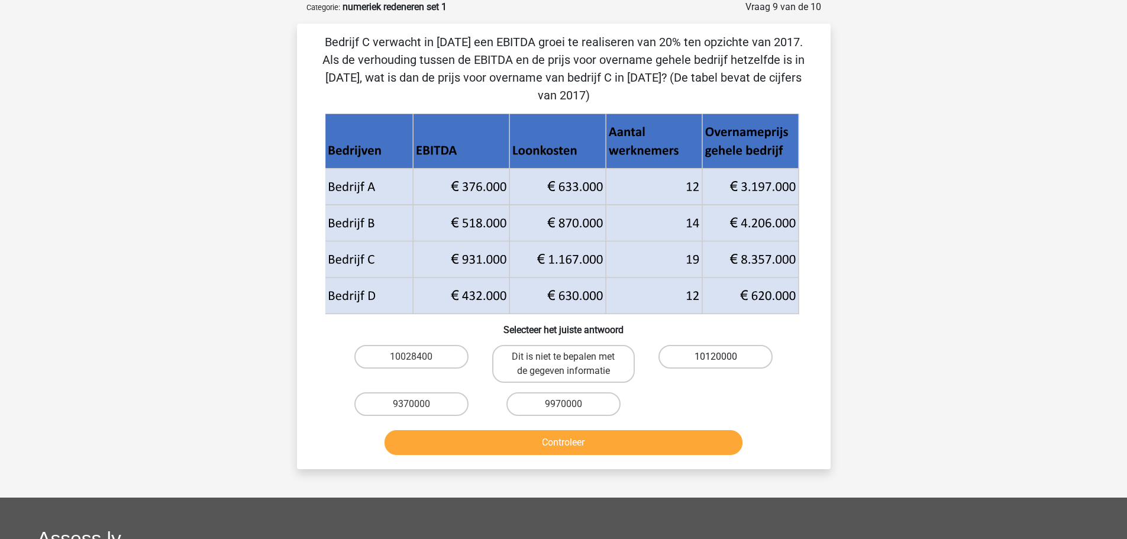
click at [716, 357] on input "10120000" at bounding box center [720, 361] width 8 height 8
radio input "true"
click at [666, 430] on button "Controleer" at bounding box center [563, 442] width 358 height 25
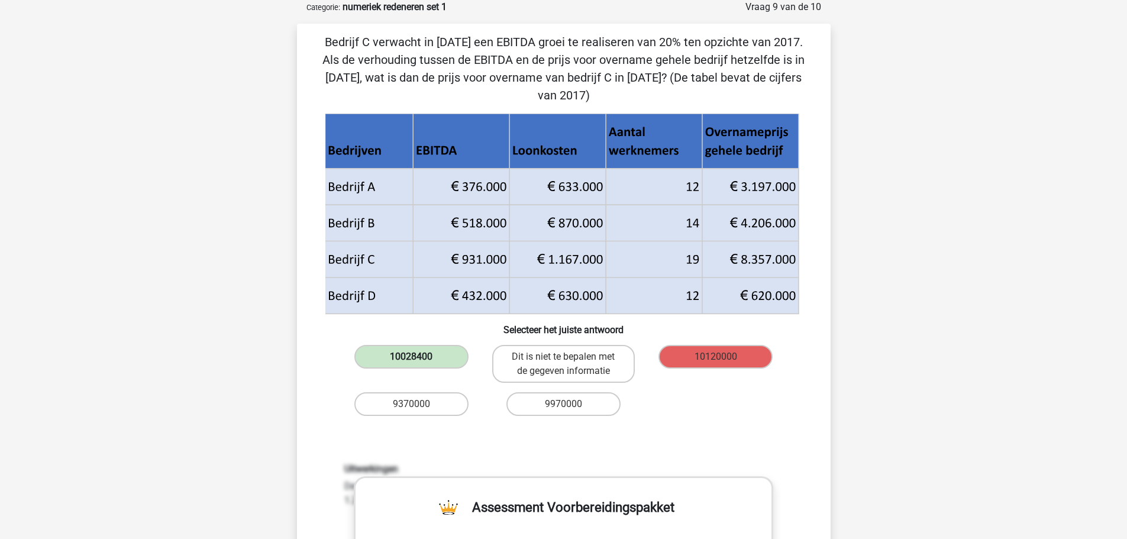
click at [399, 345] on label "10028400" at bounding box center [411, 357] width 114 height 24
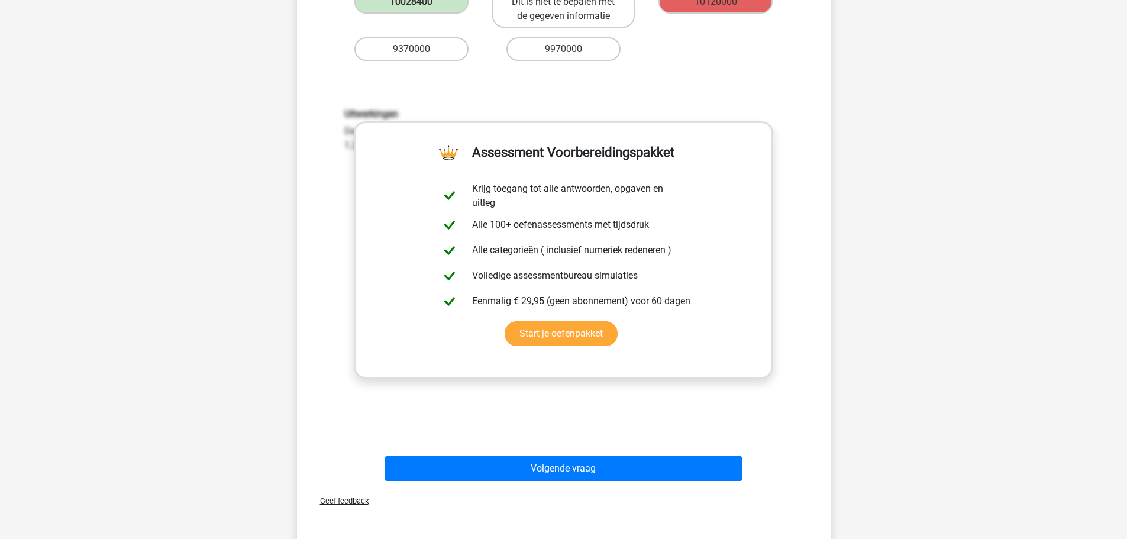
click at [544, 447] on div "Volgende vraag" at bounding box center [564, 466] width 496 height 39
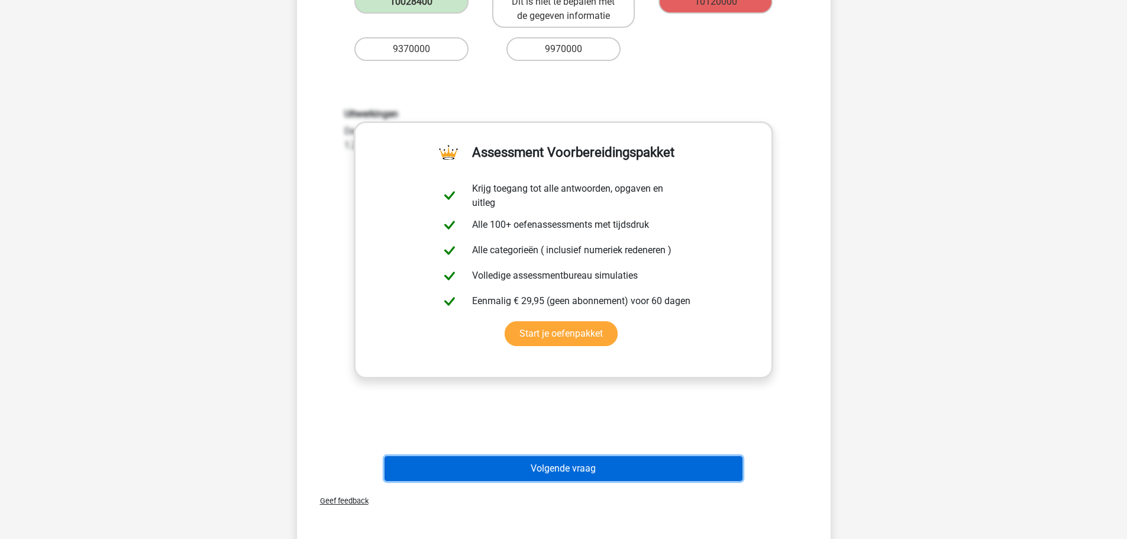
click at [541, 456] on button "Volgende vraag" at bounding box center [563, 468] width 358 height 25
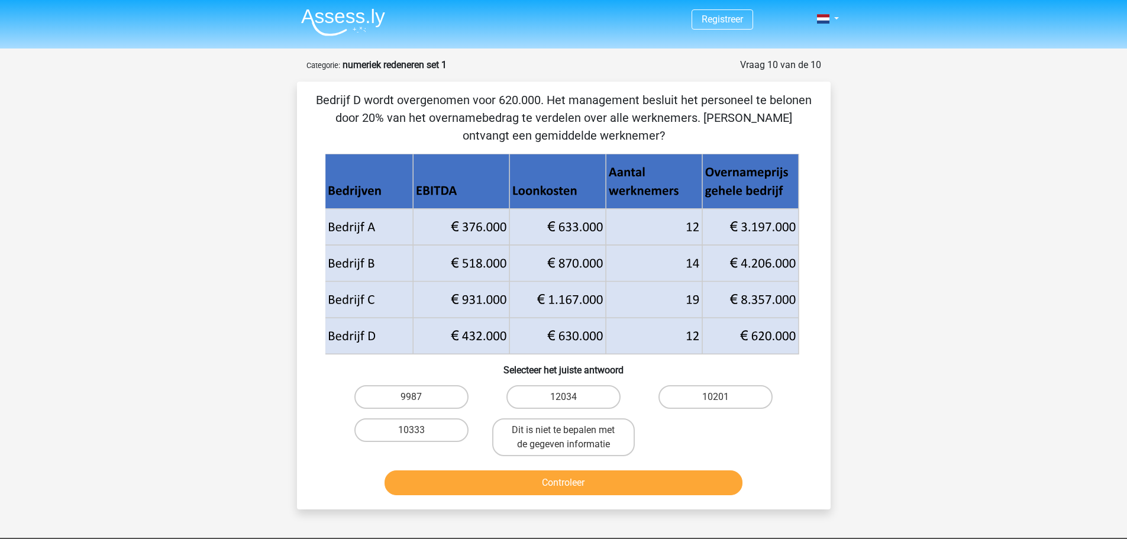
scroll to position [0, 0]
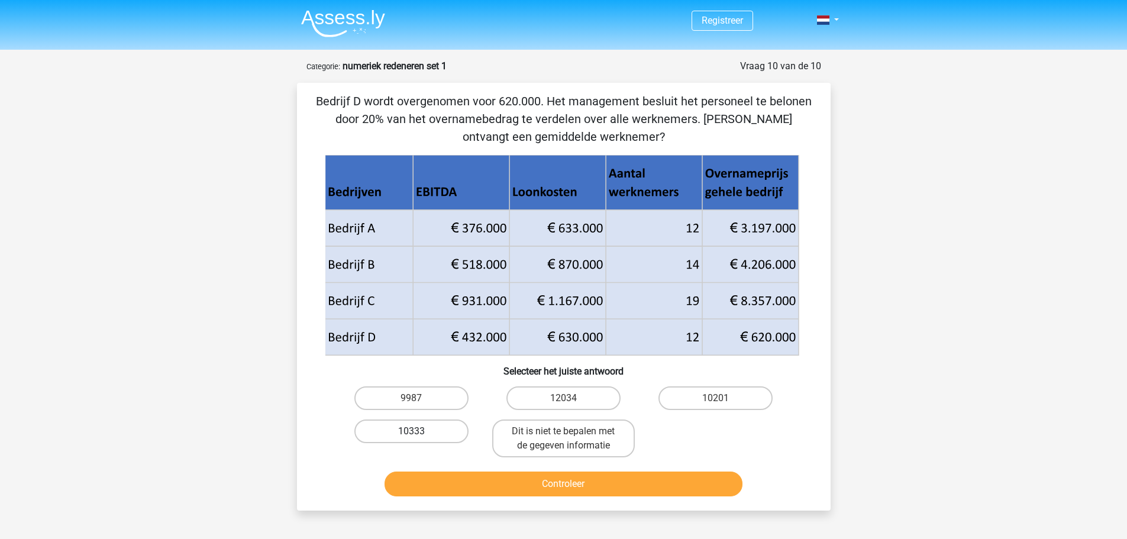
click at [440, 429] on label "10333" at bounding box center [411, 431] width 114 height 24
click at [419, 431] on input "10333" at bounding box center [415, 435] width 8 height 8
radio input "true"
click at [518, 486] on button "Controleer" at bounding box center [563, 483] width 358 height 25
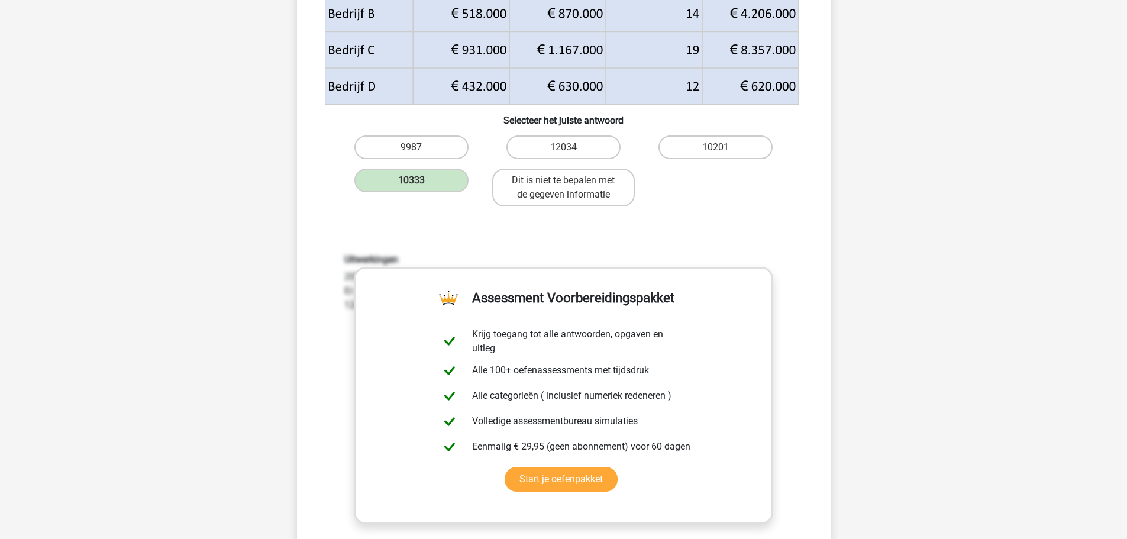
scroll to position [355, 0]
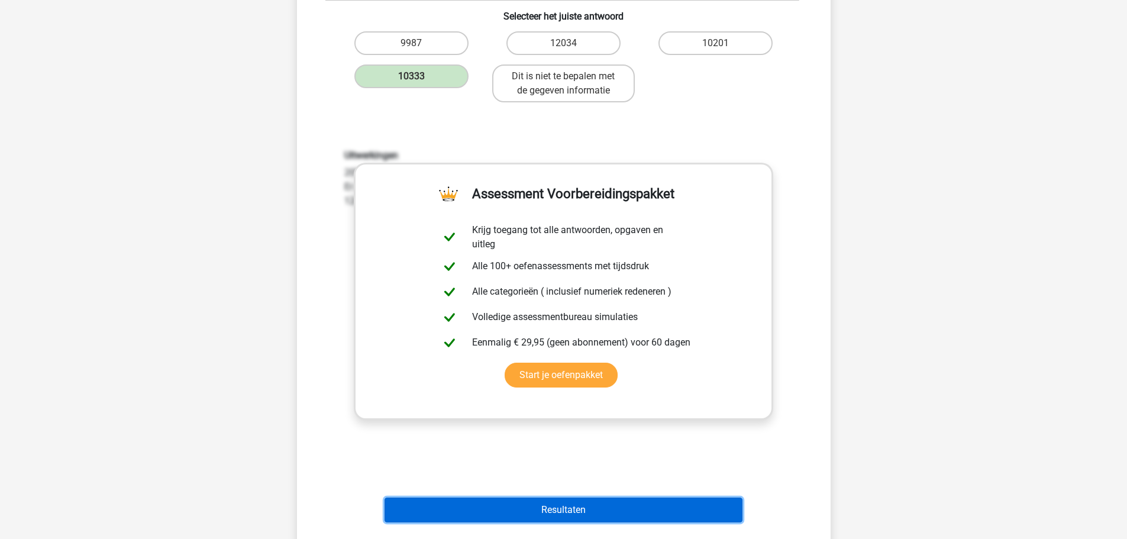
click at [565, 501] on button "Resultaten" at bounding box center [563, 509] width 358 height 25
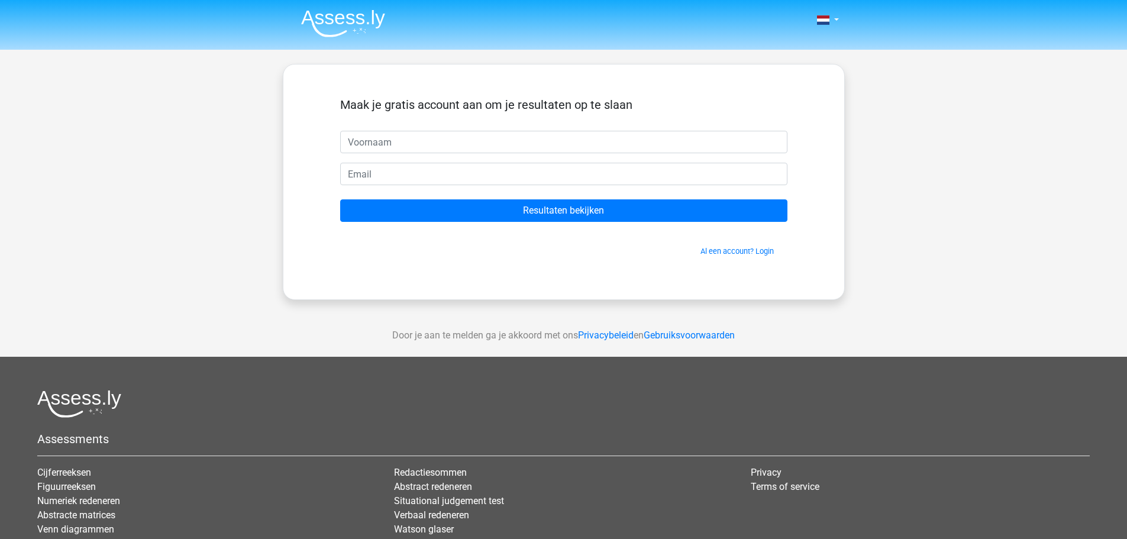
click at [509, 146] on input "text" at bounding box center [563, 142] width 447 height 22
type input "Michelle"
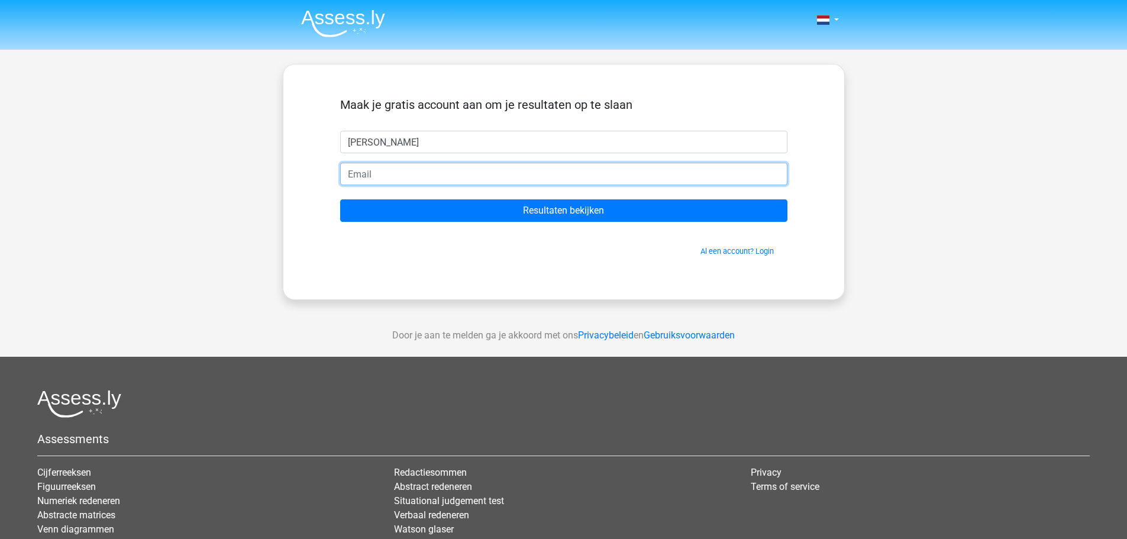
click at [416, 172] on input "email" at bounding box center [563, 174] width 447 height 22
type input "Muijemichelle@gmail.com"
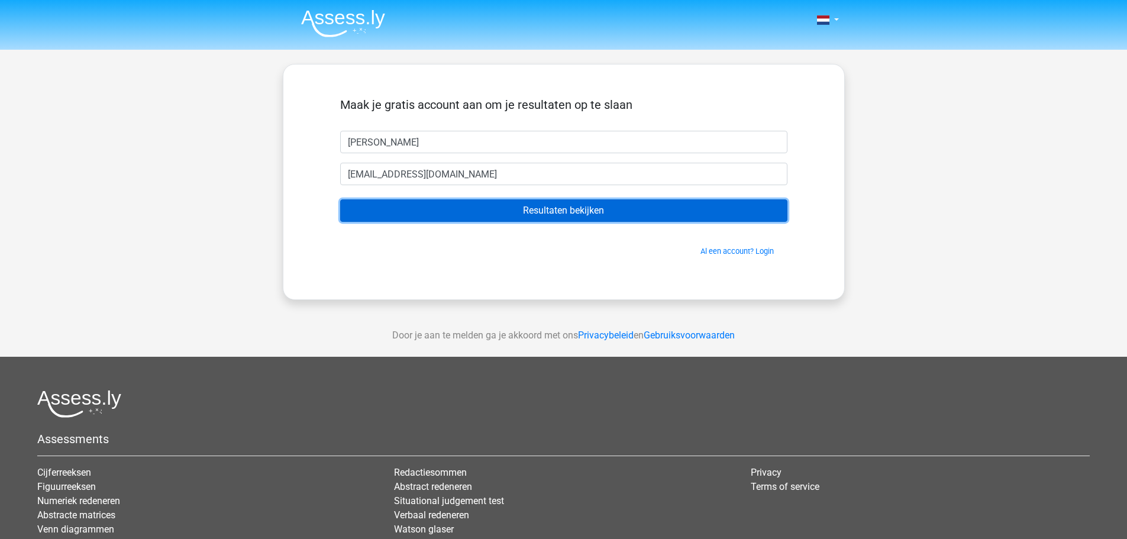
click at [448, 207] on input "Resultaten bekijken" at bounding box center [563, 210] width 447 height 22
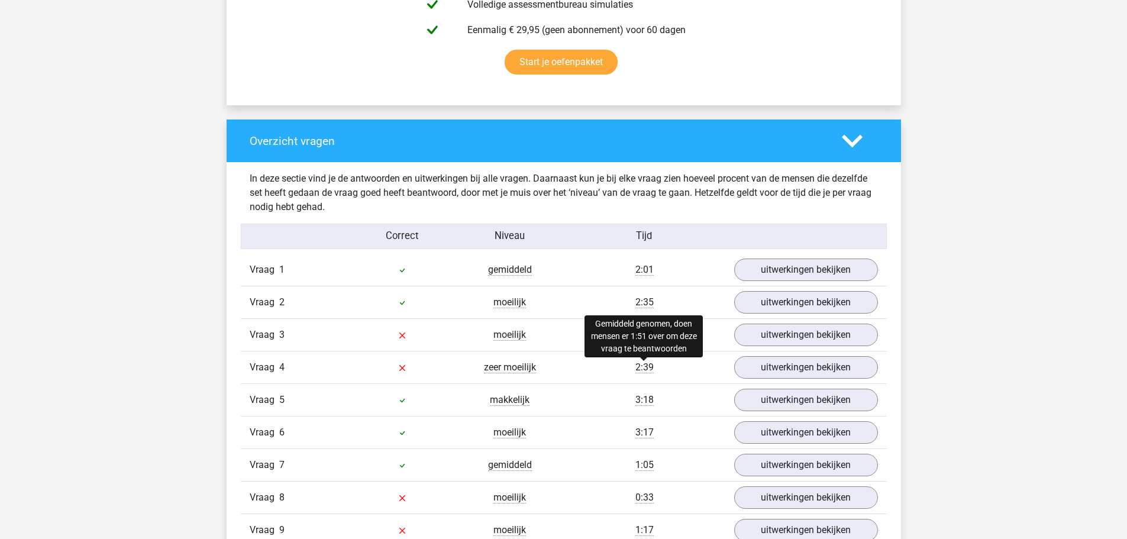
scroll to position [946, 0]
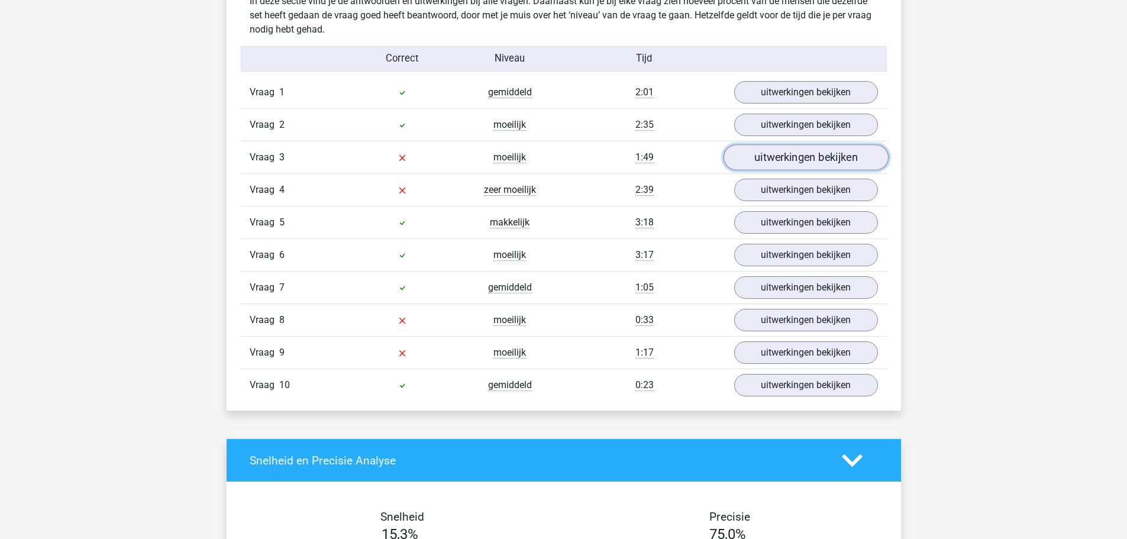
click at [807, 160] on link "uitwerkingen bekijken" at bounding box center [805, 158] width 165 height 26
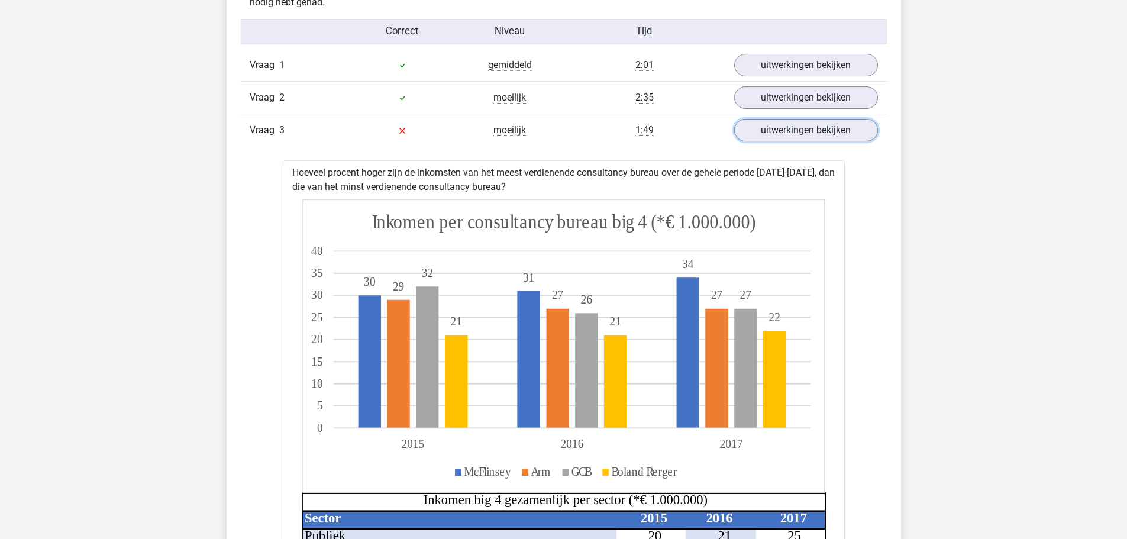
scroll to position [887, 0]
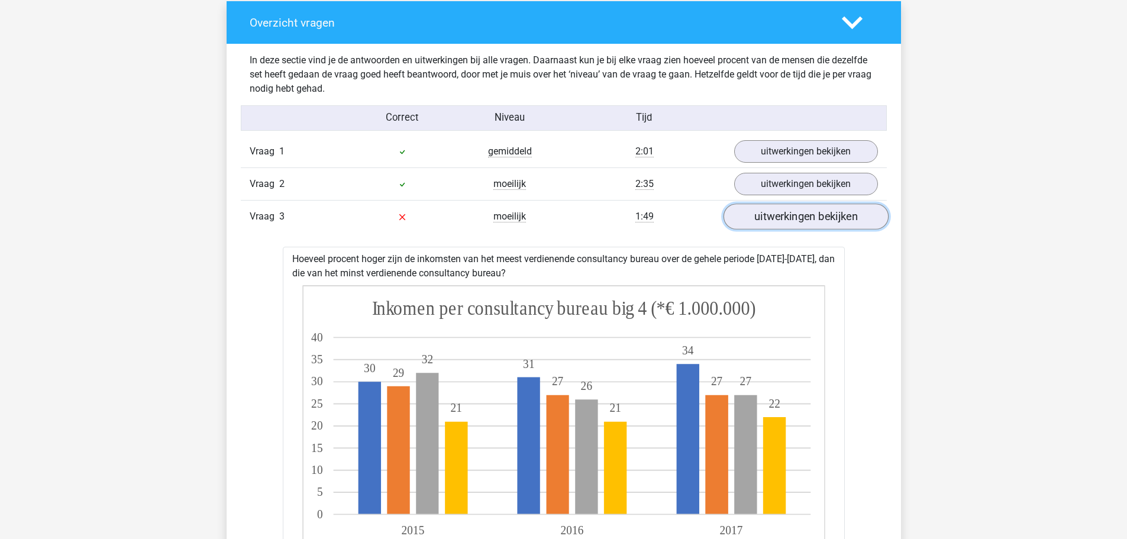
click at [798, 217] on link "uitwerkingen bekijken" at bounding box center [805, 217] width 165 height 26
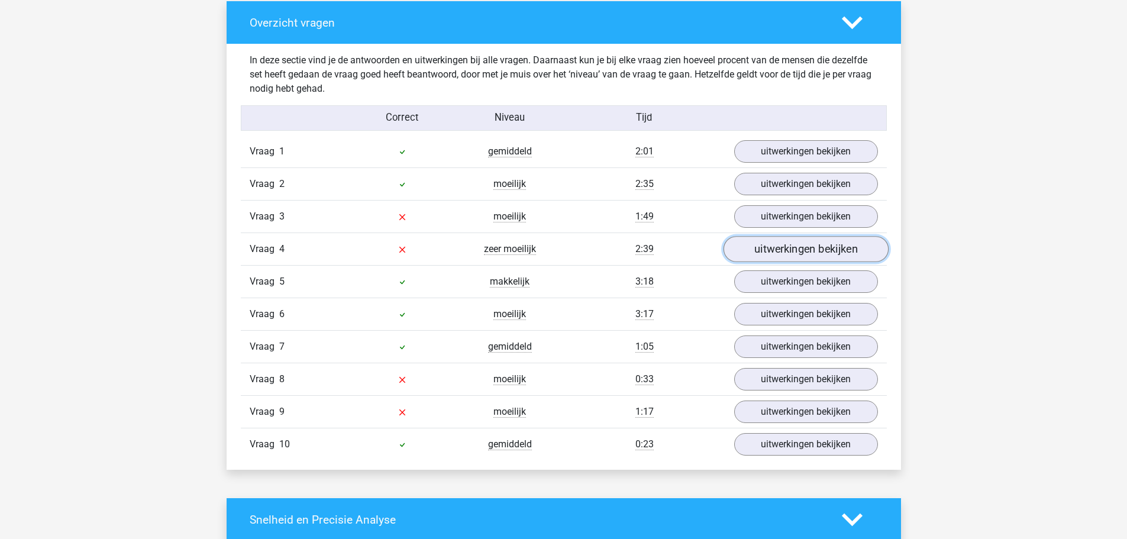
click at [790, 260] on link "uitwerkingen bekijken" at bounding box center [805, 250] width 165 height 26
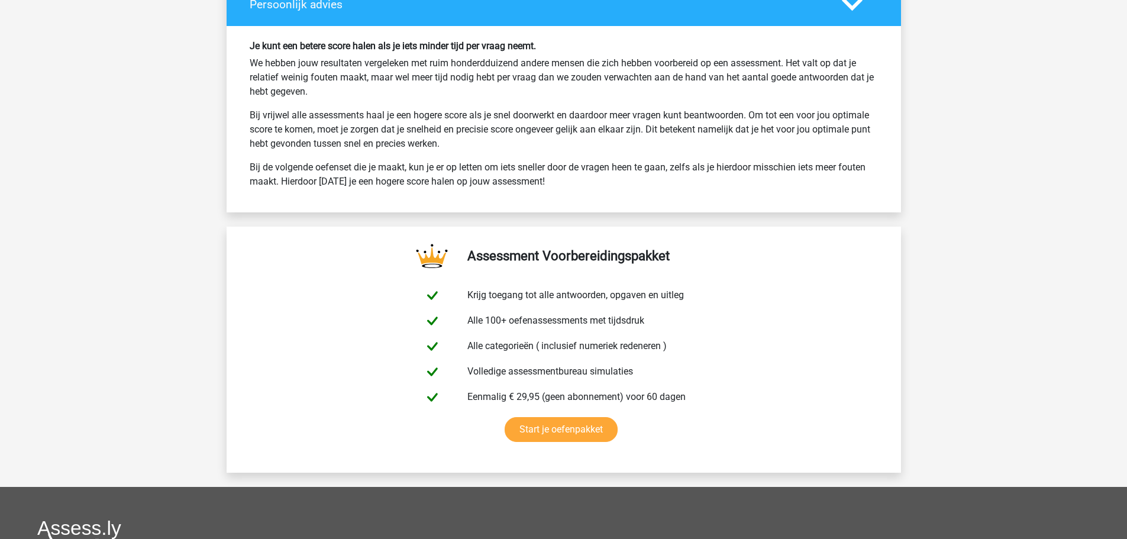
scroll to position [2602, 0]
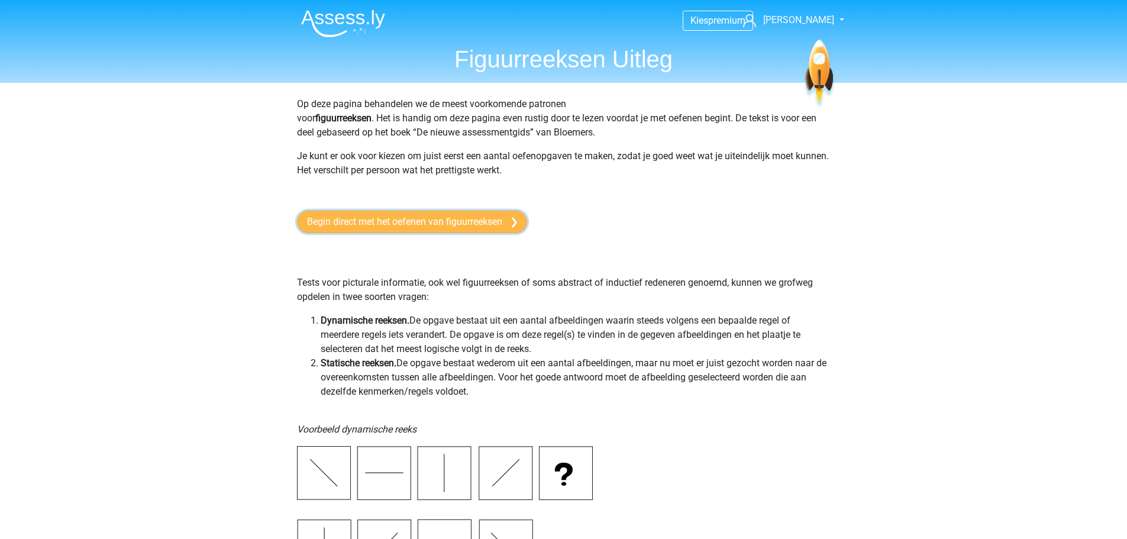
click at [453, 227] on link "Begin direct met het oefenen van figuurreeksen" at bounding box center [412, 222] width 230 height 22
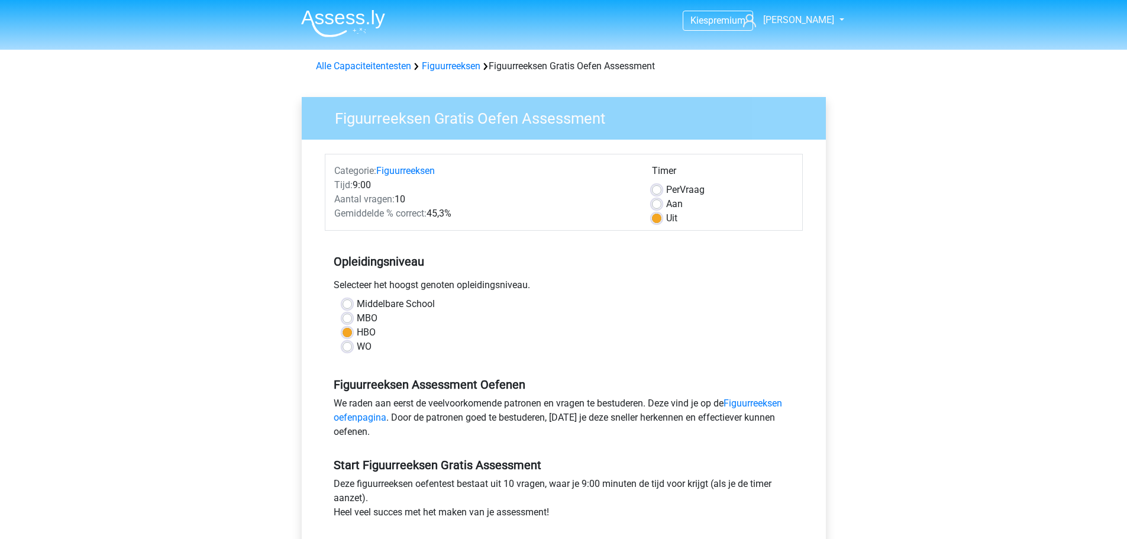
scroll to position [237, 0]
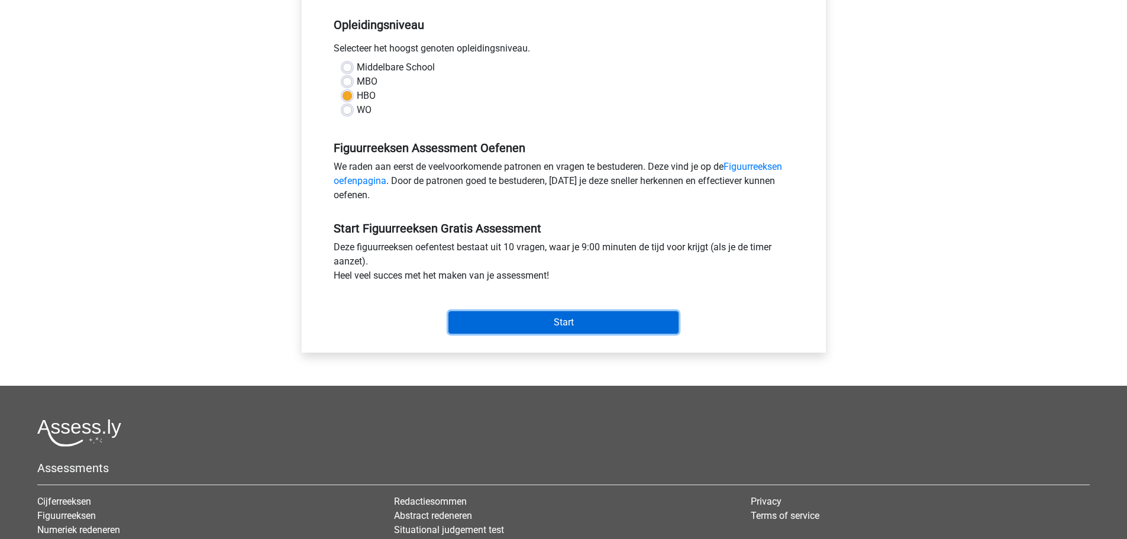
click at [550, 328] on input "Start" at bounding box center [563, 322] width 230 height 22
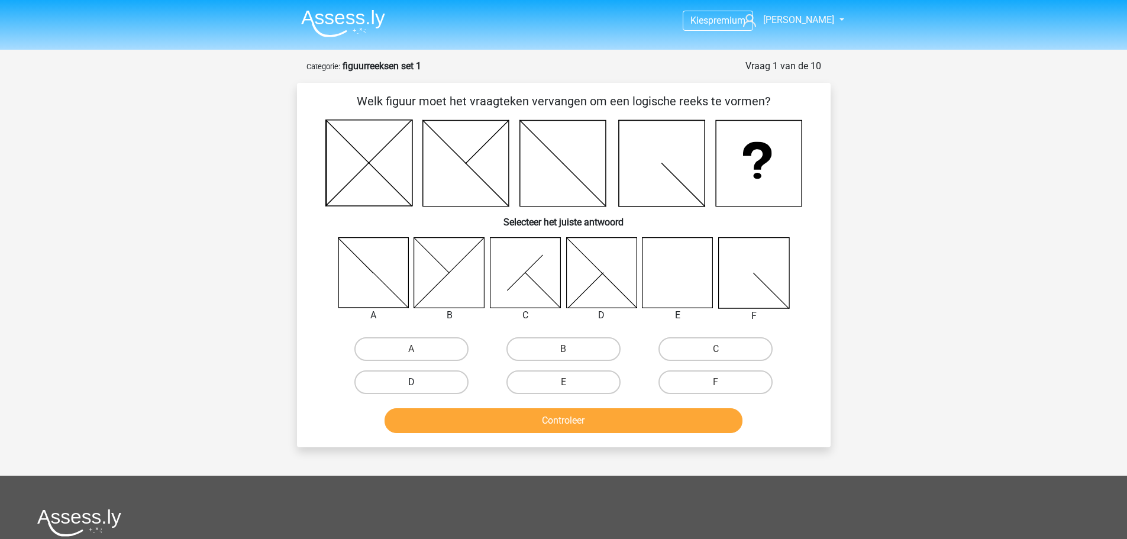
click at [422, 377] on label "D" at bounding box center [411, 382] width 114 height 24
click at [419, 382] on input "D" at bounding box center [415, 386] width 8 height 8
radio input "true"
click at [475, 418] on button "Controleer" at bounding box center [563, 420] width 358 height 25
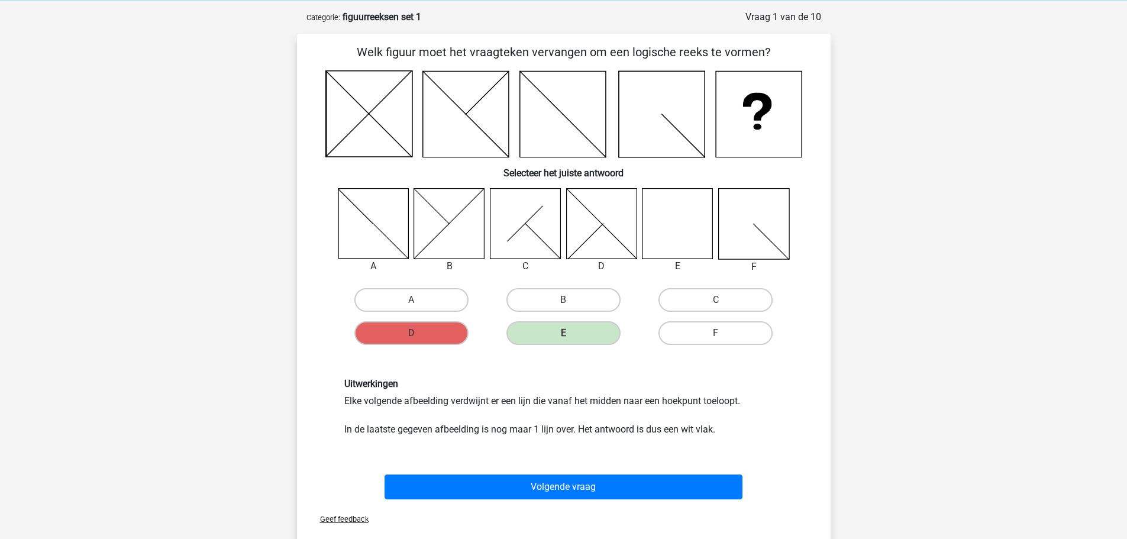
scroll to position [177, 0]
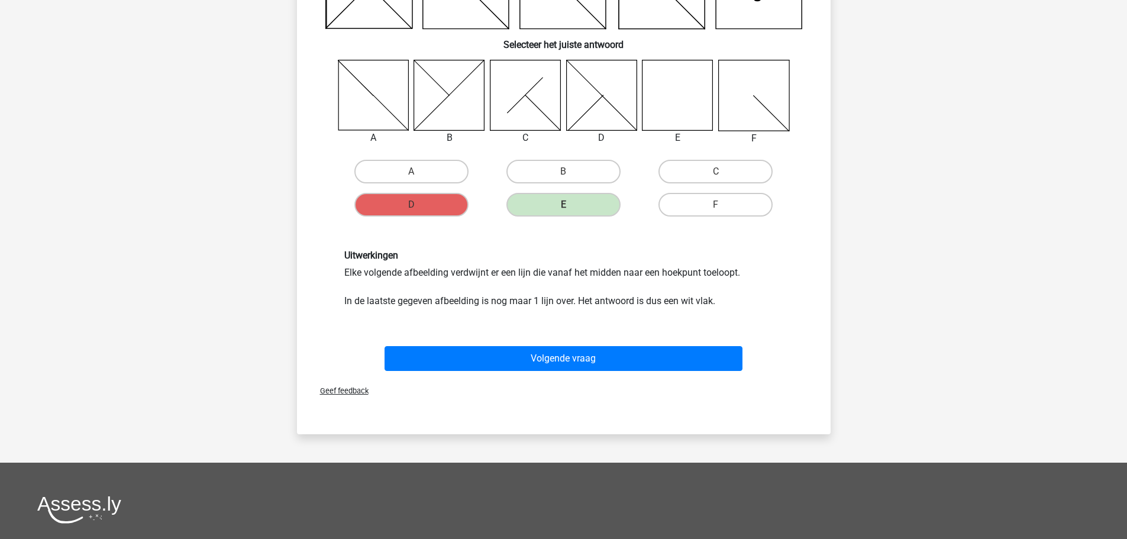
click at [536, 345] on div "Volgende vraag" at bounding box center [564, 356] width 496 height 39
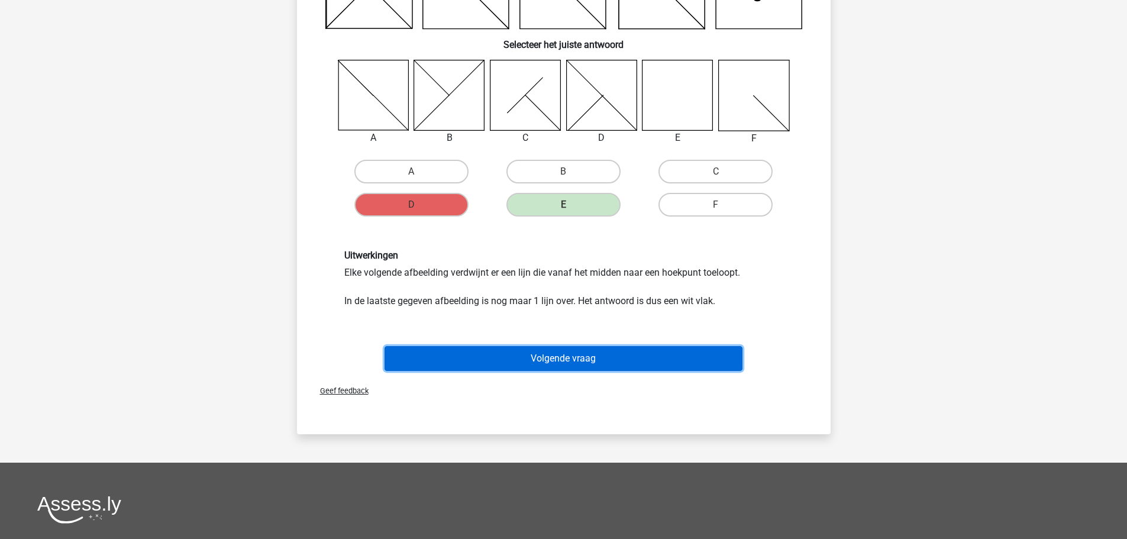
click at [535, 353] on button "Volgende vraag" at bounding box center [563, 358] width 358 height 25
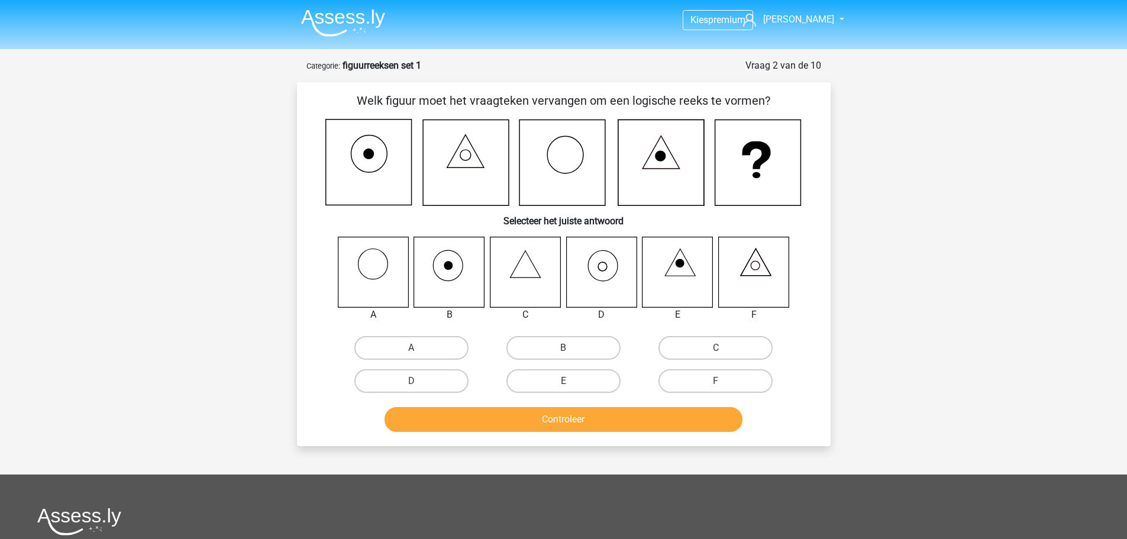
scroll to position [0, 0]
click at [577, 382] on label "E" at bounding box center [563, 382] width 114 height 24
click at [571, 382] on input "E" at bounding box center [567, 386] width 8 height 8
radio input "true"
click at [576, 424] on button "Controleer" at bounding box center [563, 420] width 358 height 25
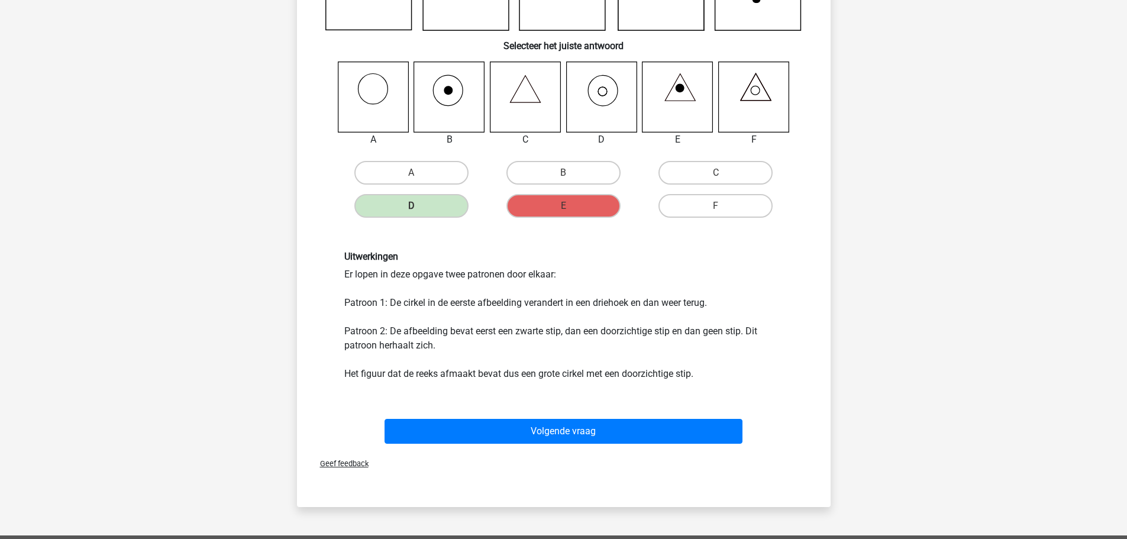
scroll to position [118, 0]
